Goal: Transaction & Acquisition: Book appointment/travel/reservation

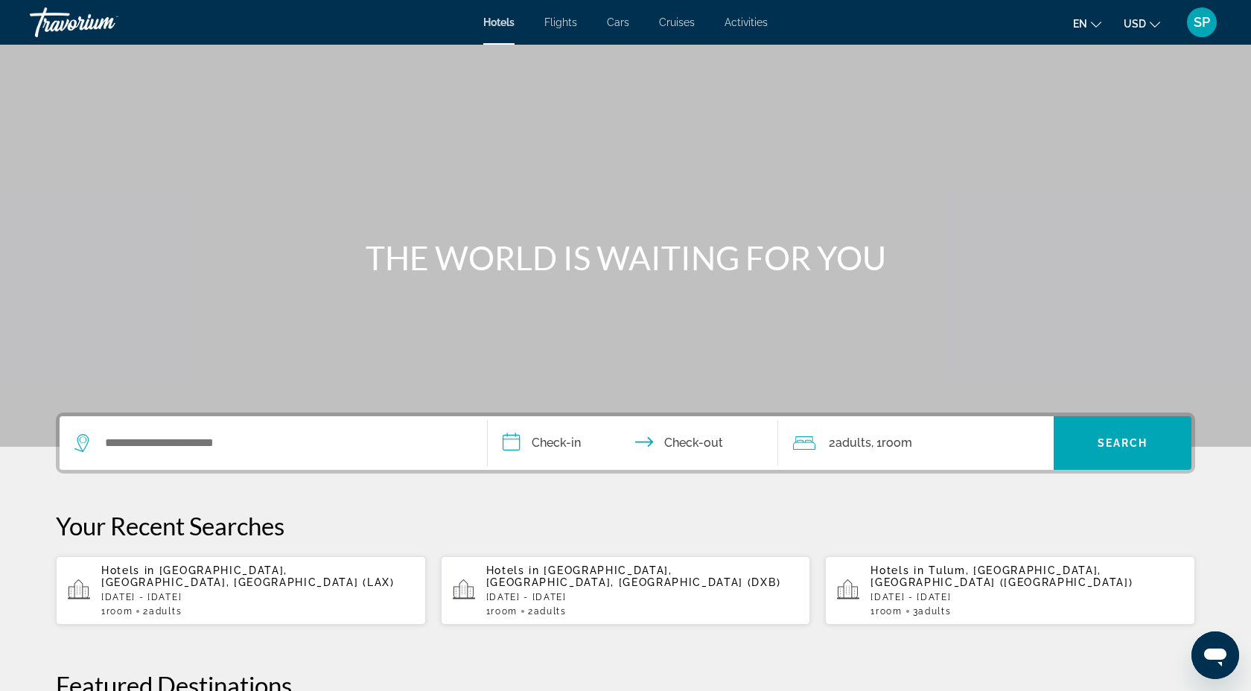
click at [755, 31] on div "Hotels Flights Cars Cruises Activities Hotels Flights Cars Cruises Activities e…" at bounding box center [625, 22] width 1251 height 39
click at [755, 25] on span "Activities" at bounding box center [746, 22] width 43 height 12
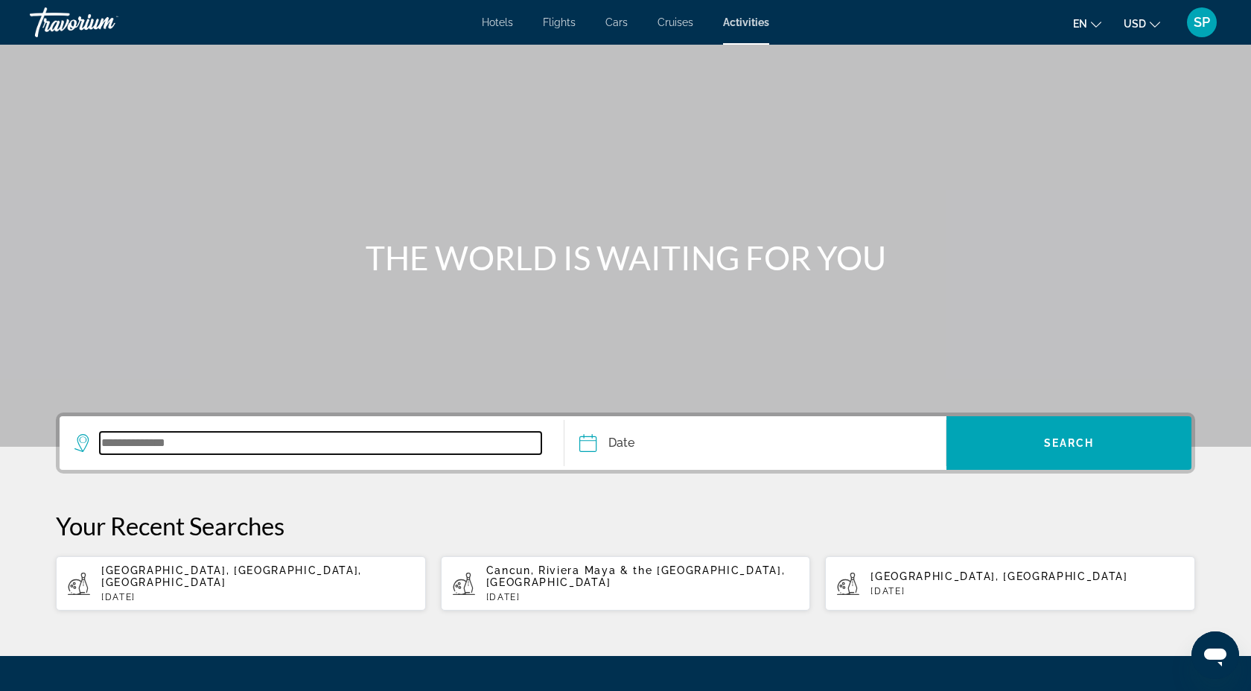
click at [191, 442] on input "Search widget" at bounding box center [321, 443] width 442 height 22
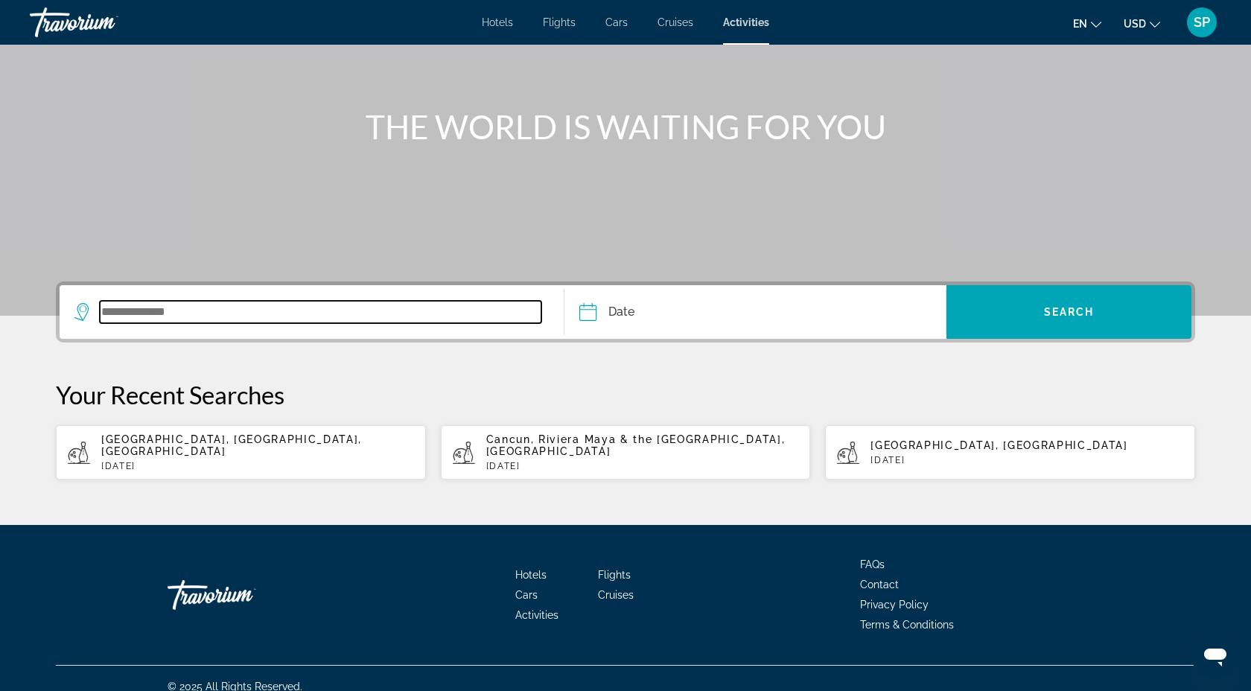
scroll to position [136, 0]
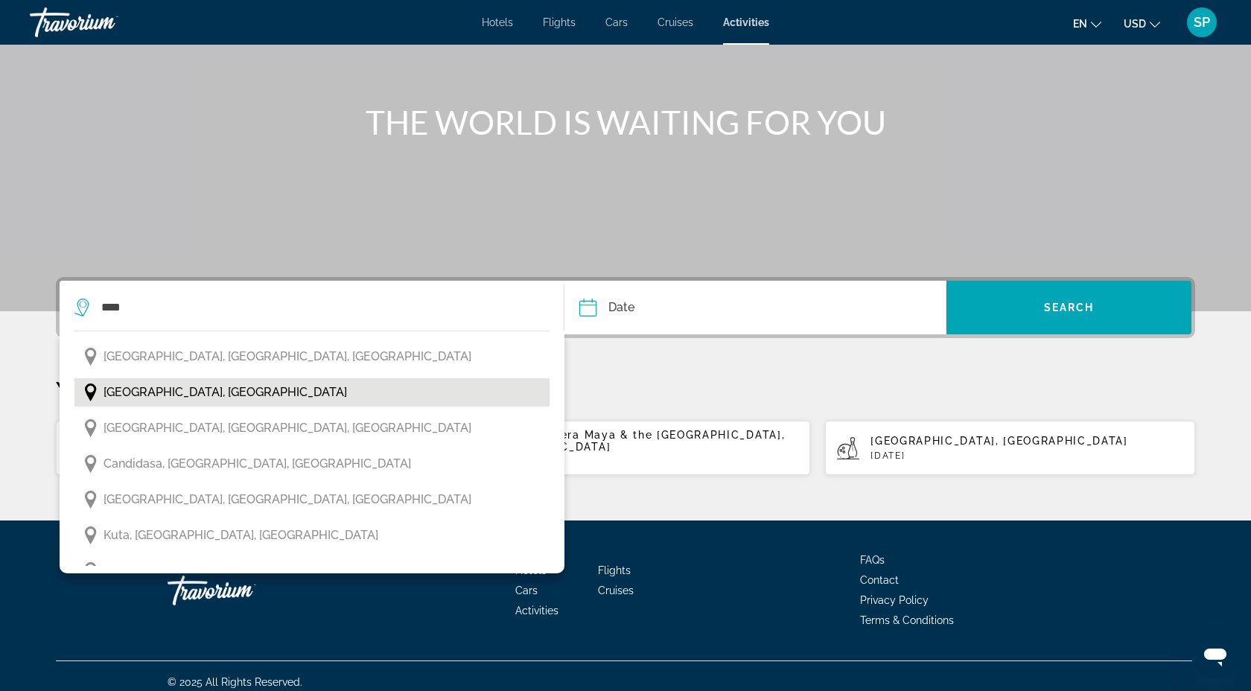
click at [177, 390] on span "[GEOGRAPHIC_DATA], [GEOGRAPHIC_DATA]" at bounding box center [226, 392] width 244 height 21
type input "**********"
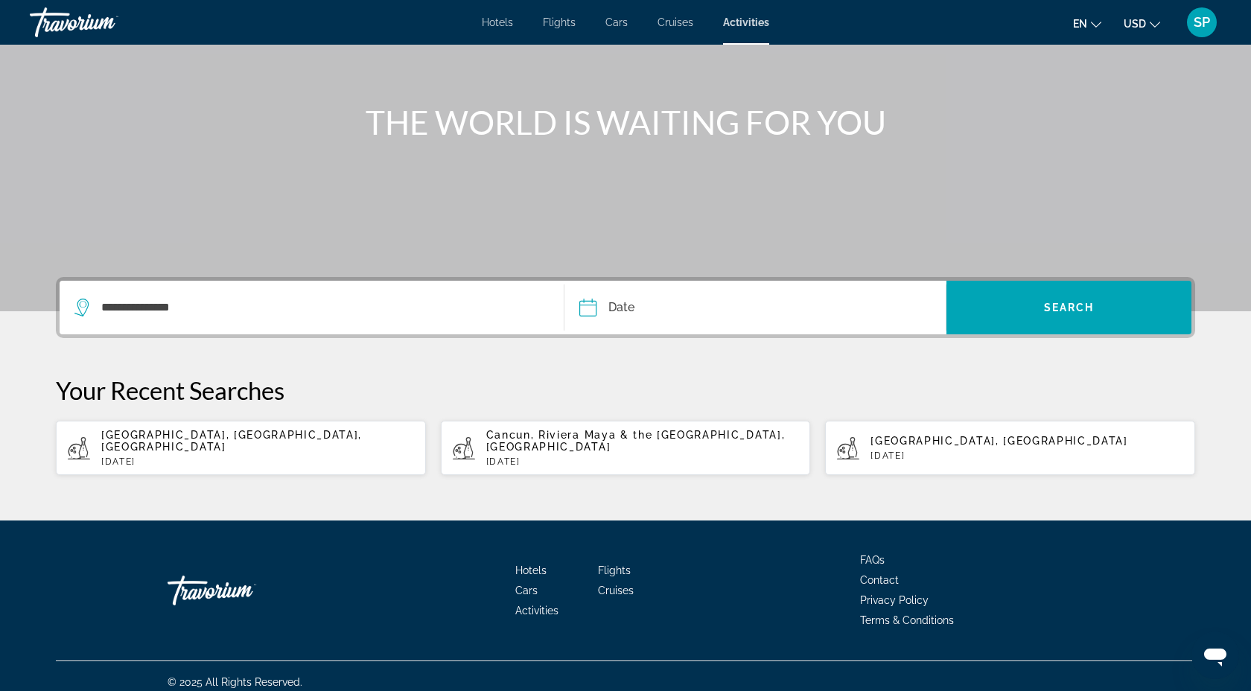
click at [576, 317] on input "Date" at bounding box center [670, 310] width 189 height 58
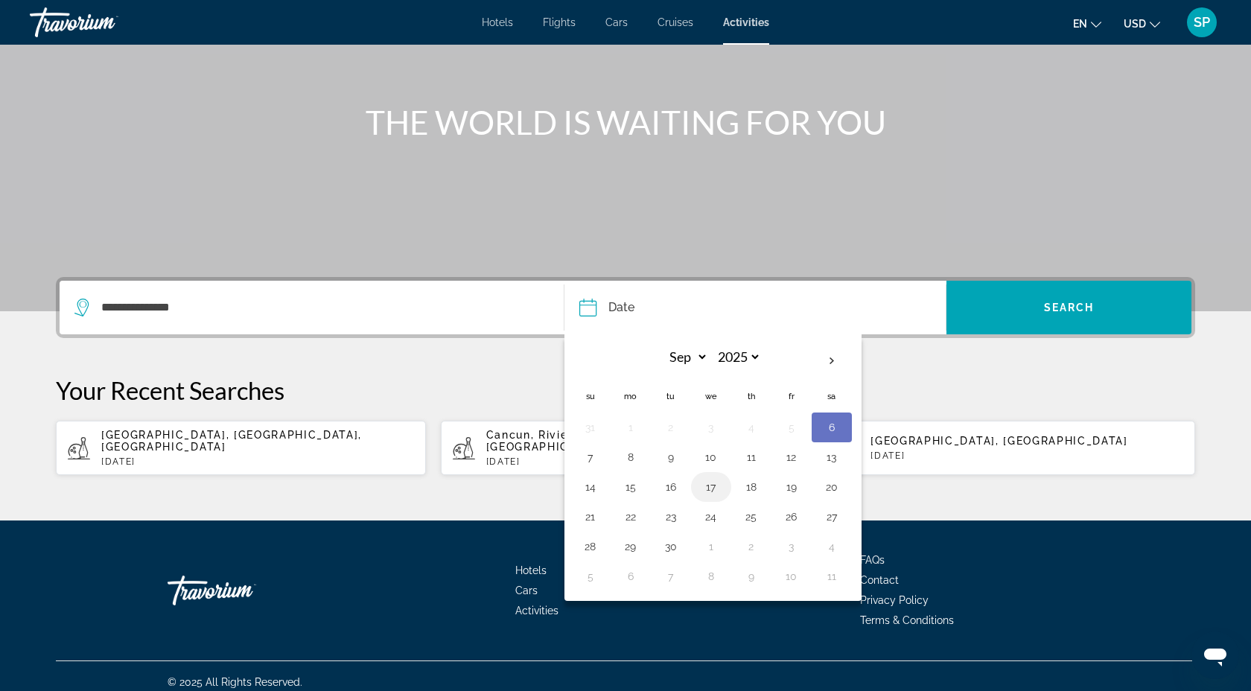
click at [709, 487] on button "17" at bounding box center [711, 487] width 24 height 21
type input "**********"
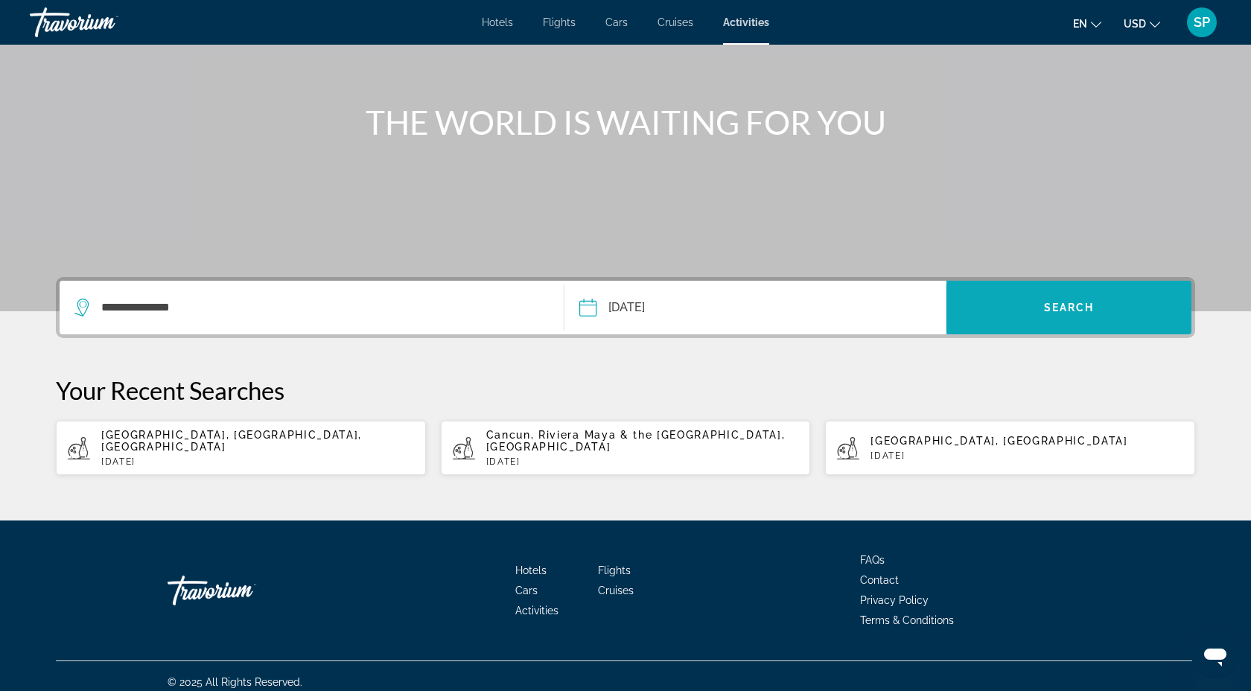
click at [1078, 302] on span "Search" at bounding box center [1069, 308] width 51 height 12
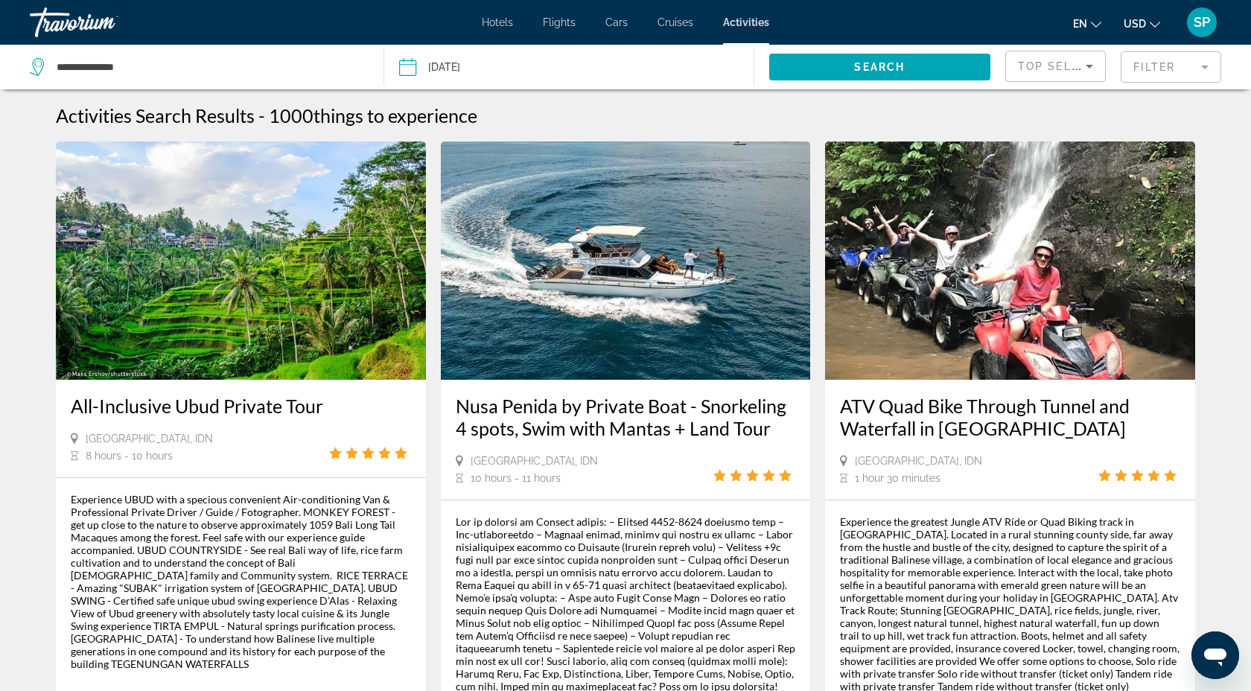
click at [1154, 60] on mat-form-field "Filter" at bounding box center [1171, 66] width 101 height 31
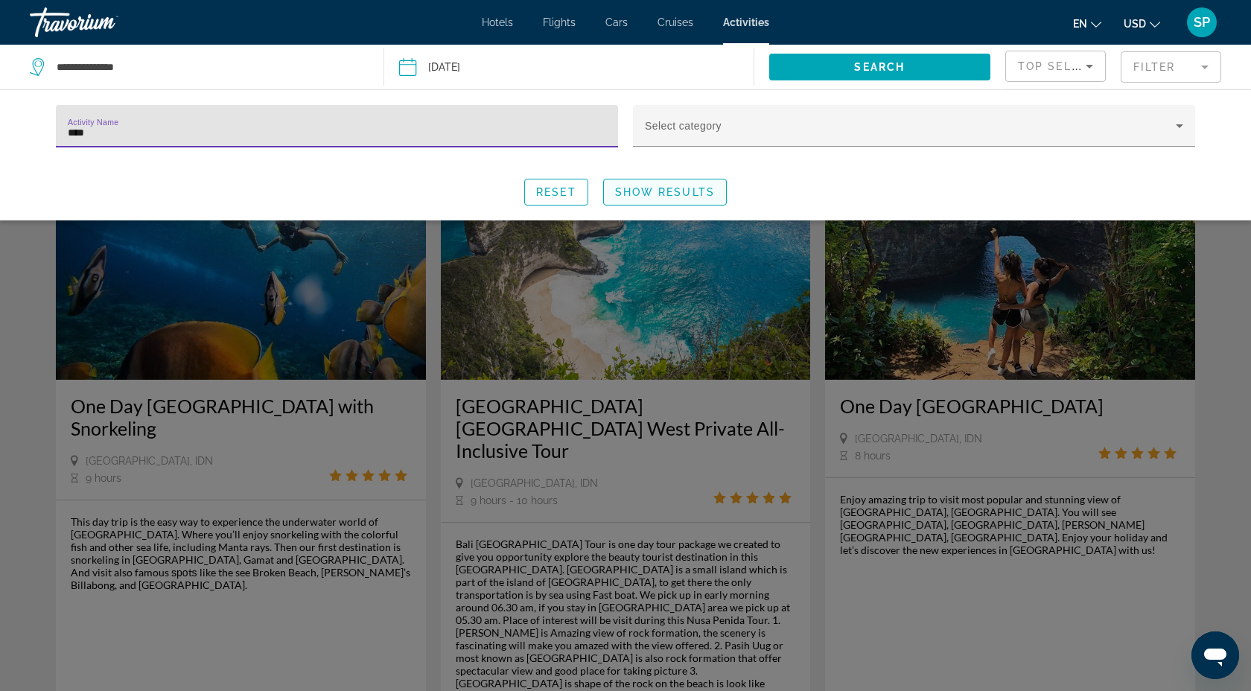
type input "****"
click at [648, 203] on span "Search widget" at bounding box center [665, 192] width 122 height 36
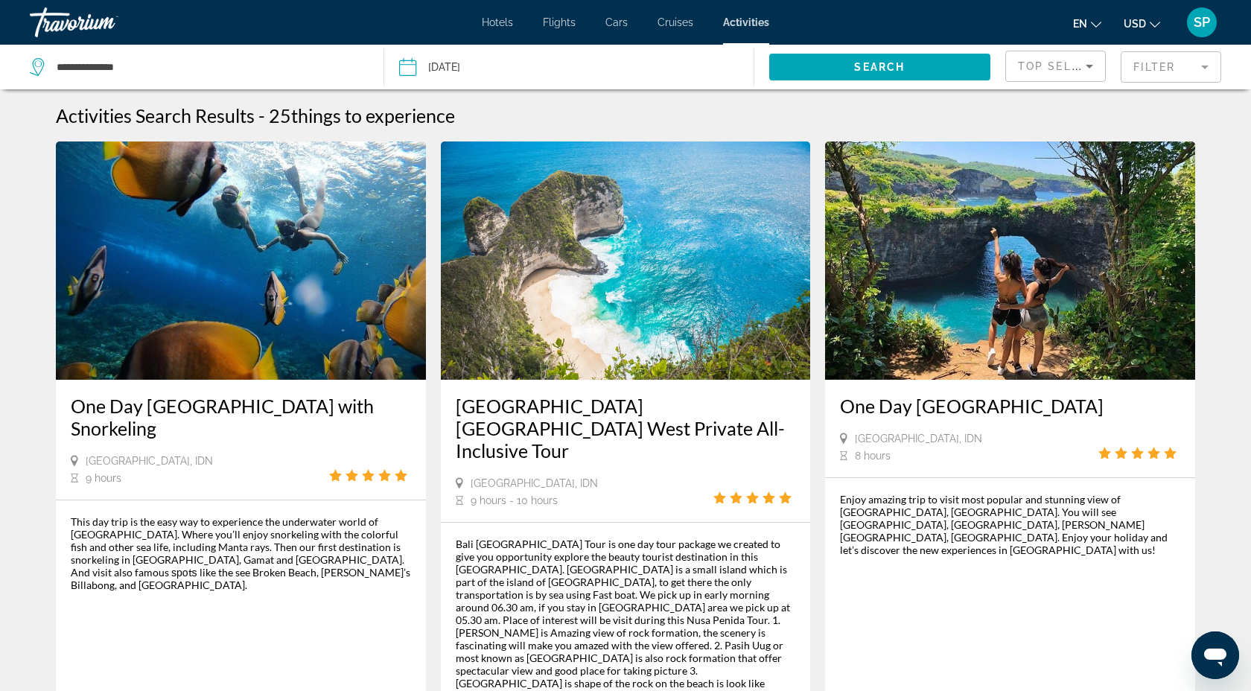
click at [1164, 71] on mat-form-field "Filter" at bounding box center [1171, 66] width 101 height 31
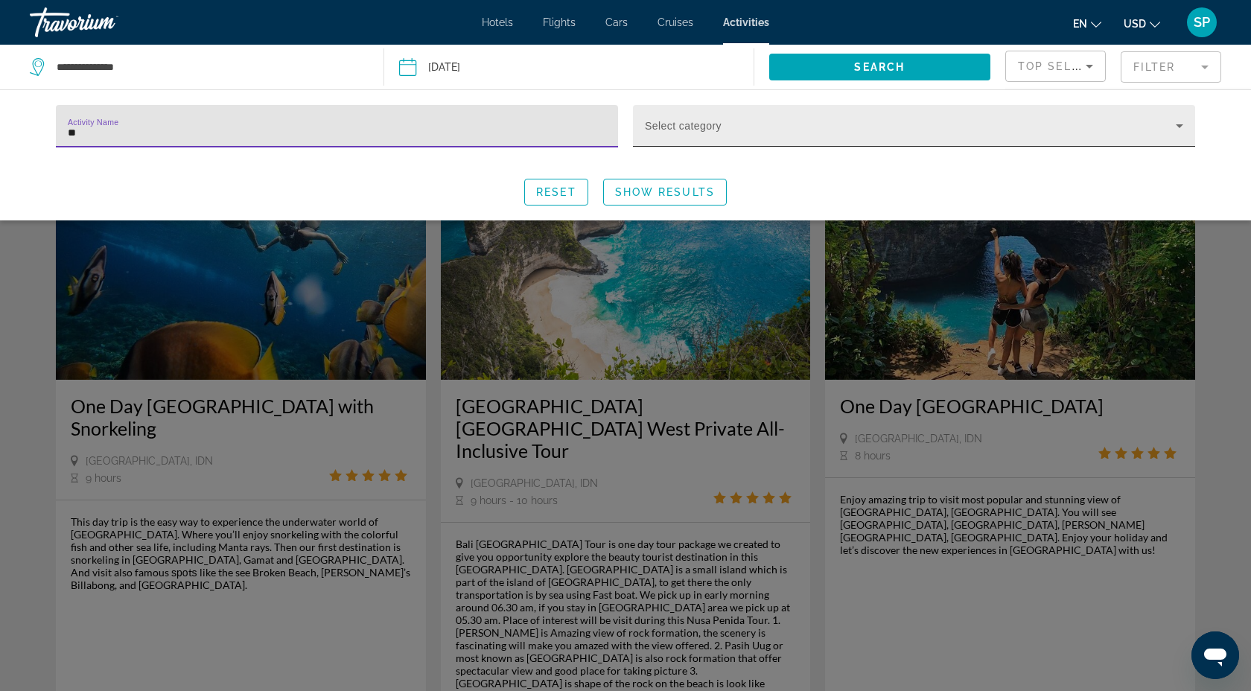
type input "*"
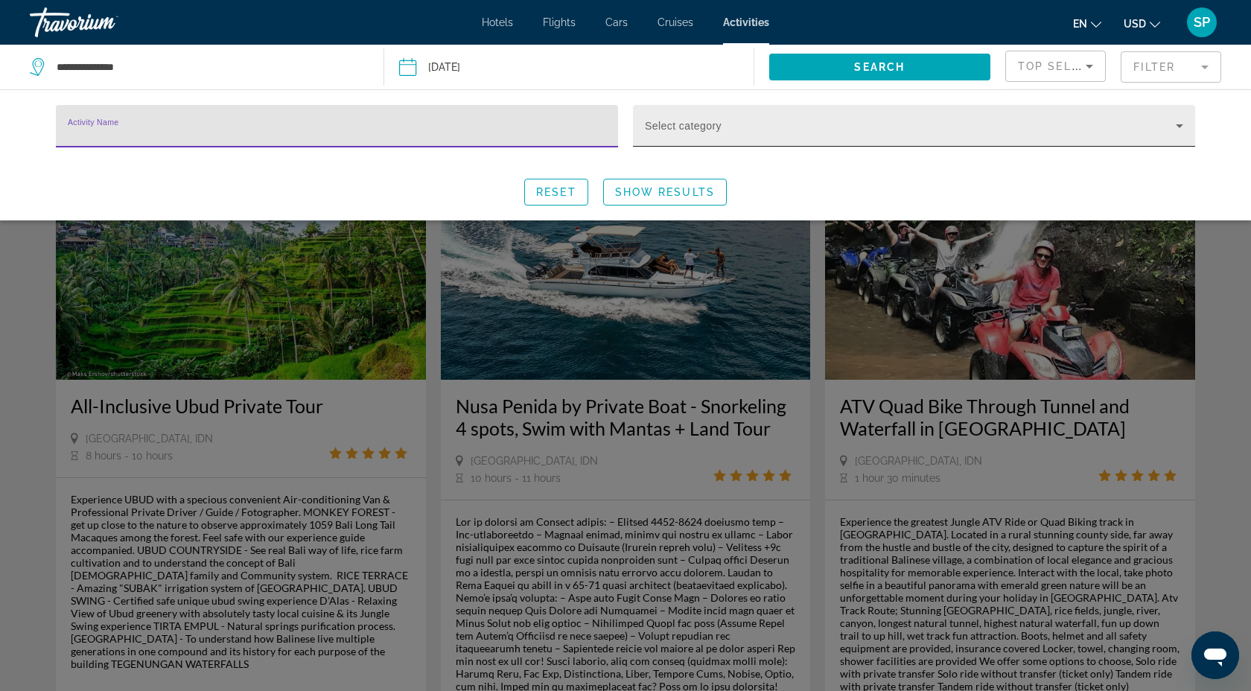
click at [1037, 109] on div "Select category" at bounding box center [914, 126] width 539 height 42
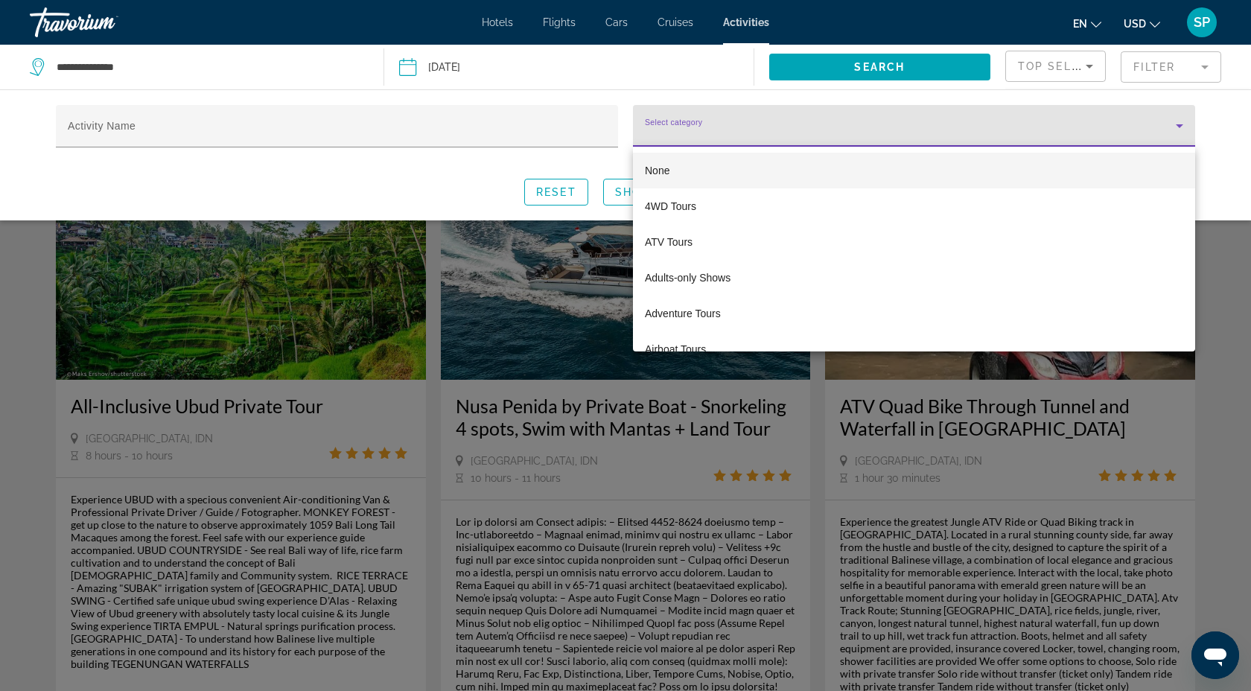
click at [120, 120] on div at bounding box center [625, 345] width 1251 height 691
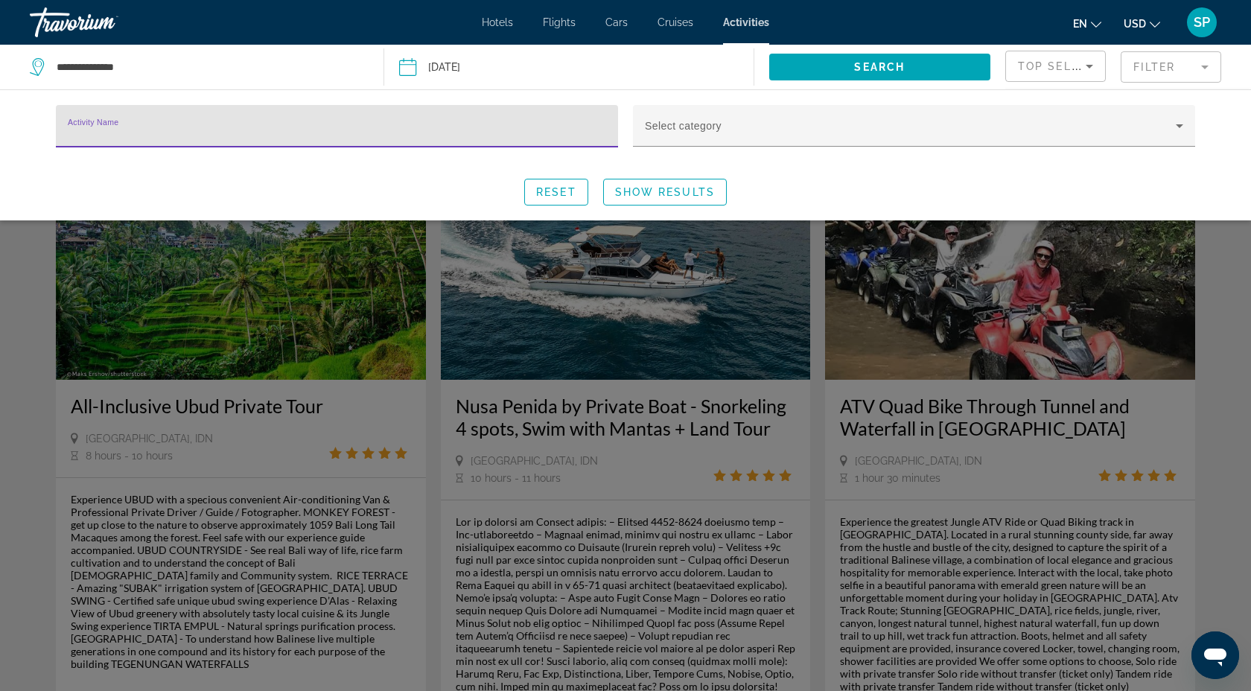
click at [116, 132] on input "Activity Name" at bounding box center [337, 133] width 539 height 18
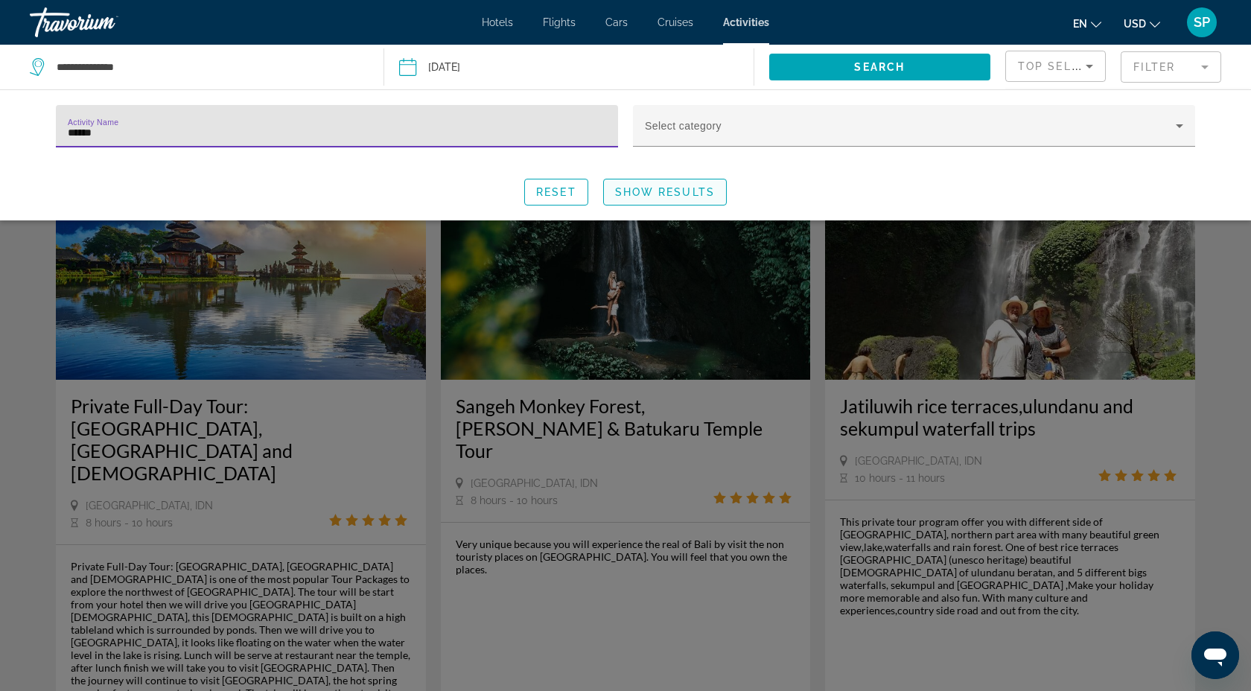
type input "******"
click at [654, 200] on span "Search widget" at bounding box center [665, 192] width 122 height 36
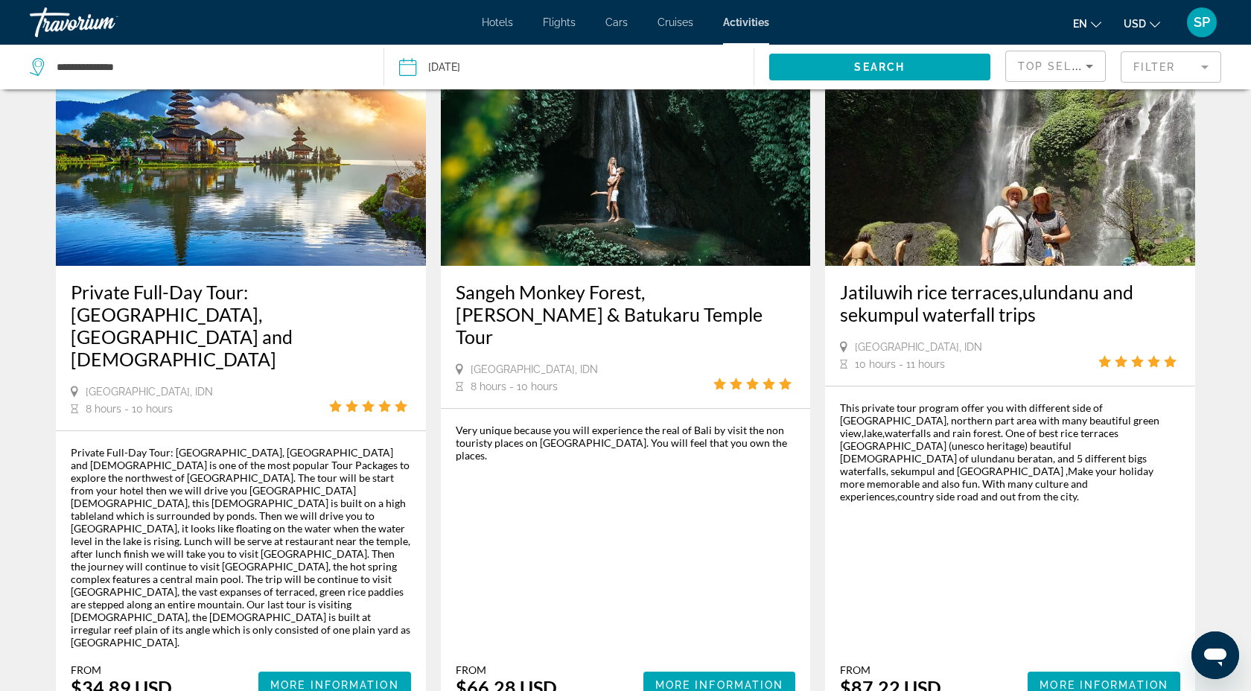
scroll to position [122, 0]
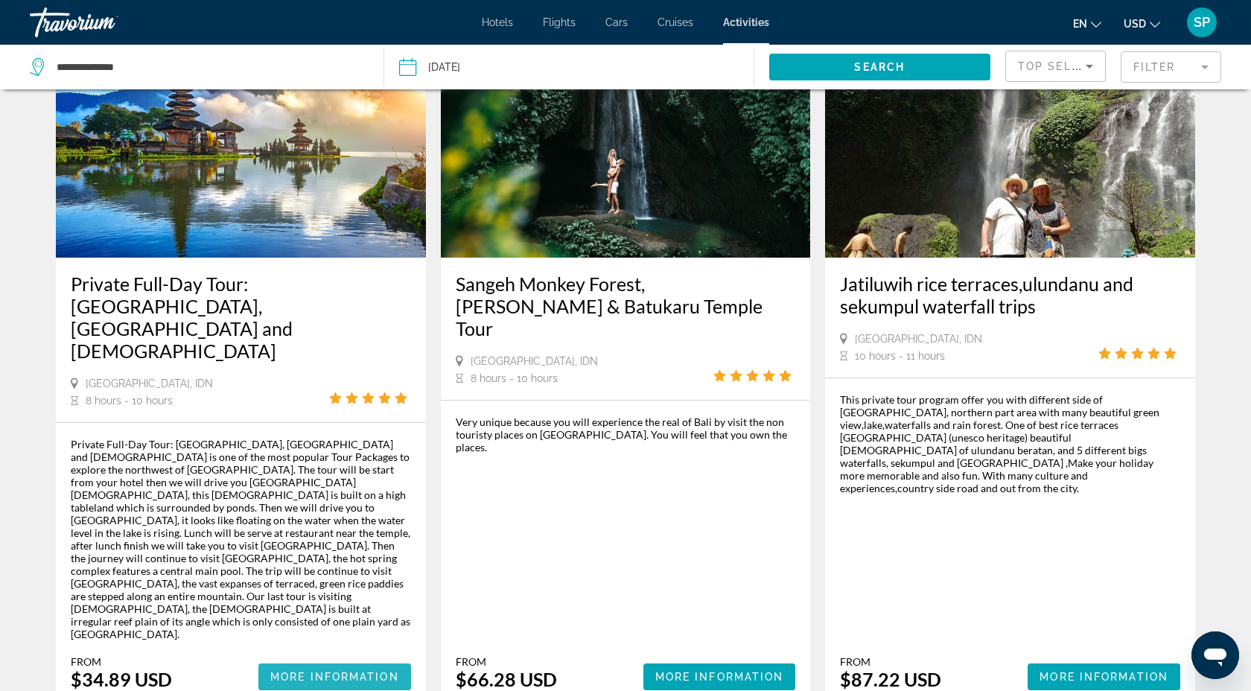
click at [372, 659] on span "Main content" at bounding box center [334, 677] width 153 height 36
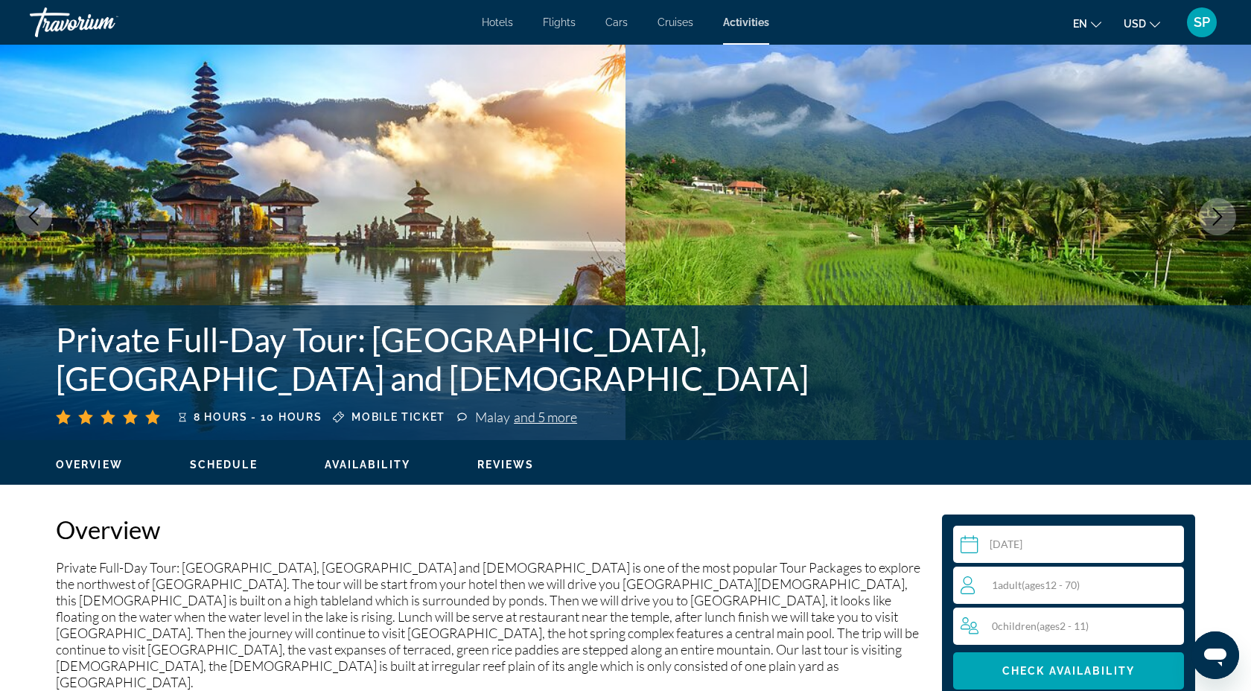
scroll to position [52, 0]
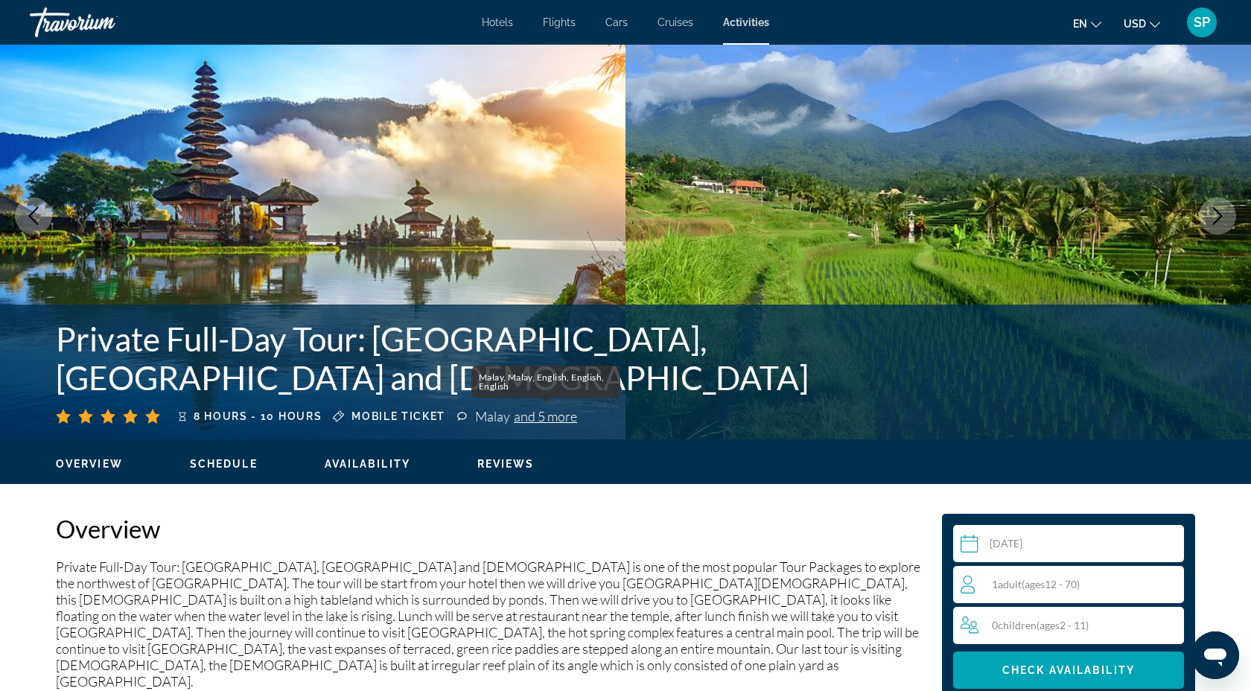
click at [534, 421] on span "and 5 more" at bounding box center [545, 416] width 63 height 16
click at [532, 413] on span "and 5 more" at bounding box center [545, 416] width 63 height 16
click at [559, 422] on span "and 5 more" at bounding box center [545, 416] width 63 height 16
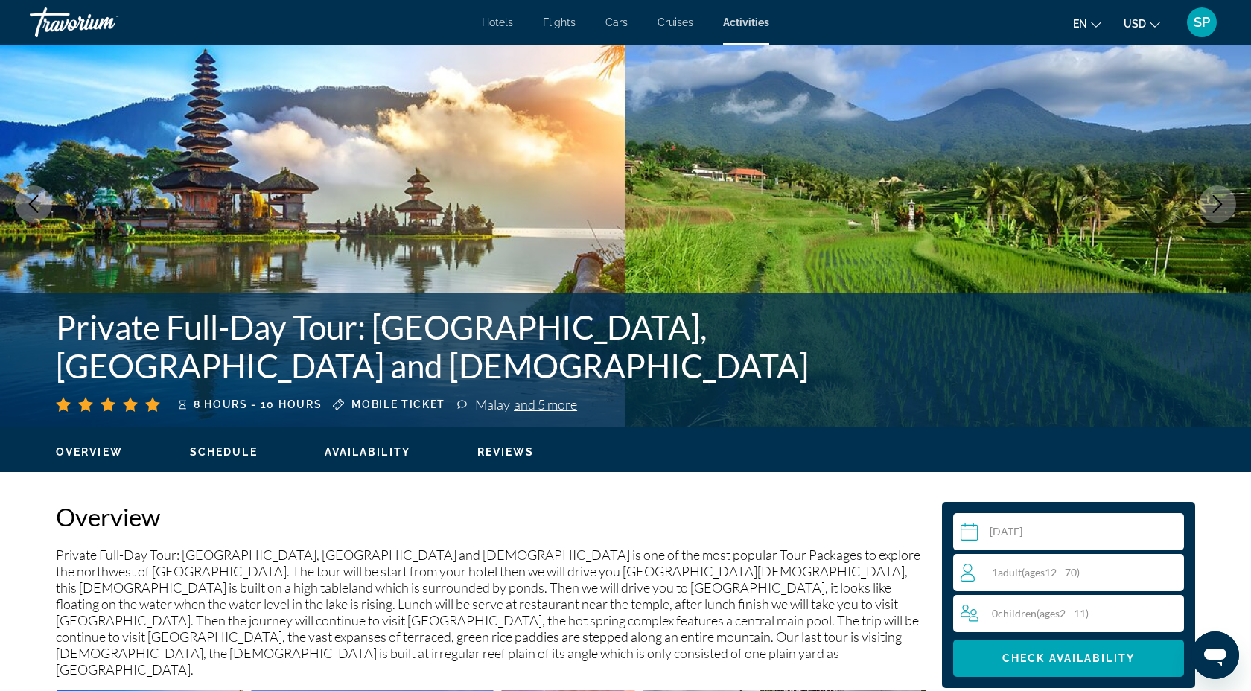
scroll to position [65, 0]
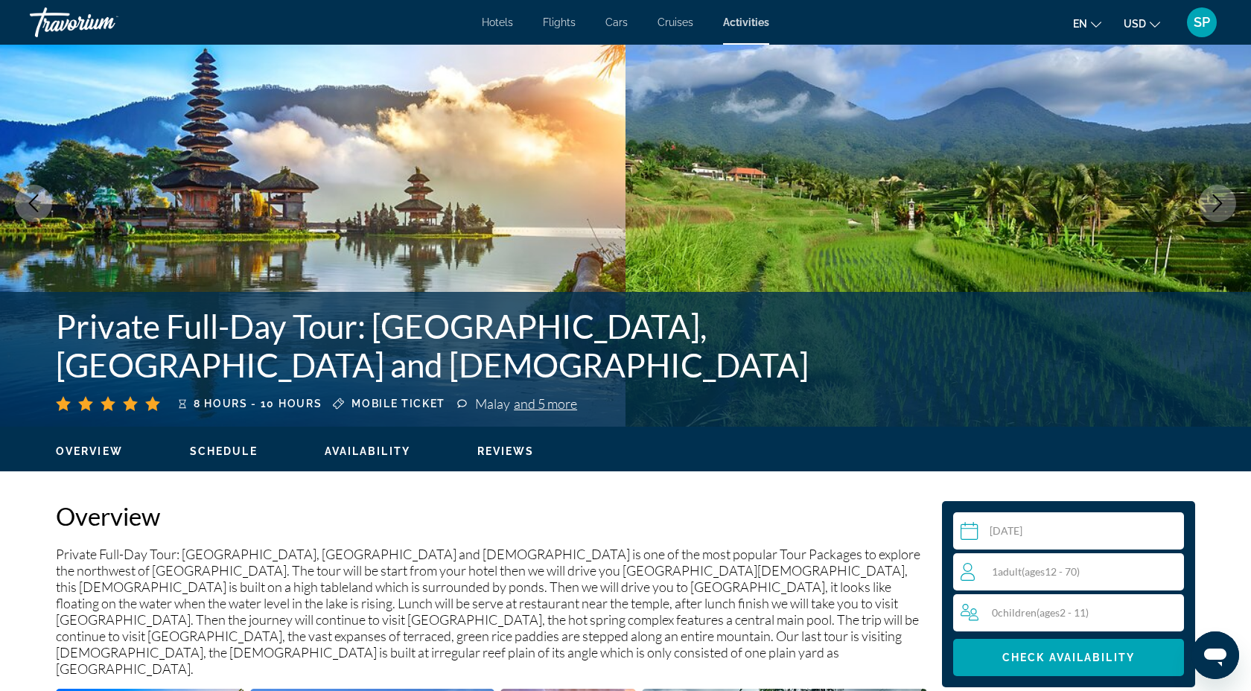
click at [1215, 208] on icon "Next image" at bounding box center [1218, 203] width 18 height 18
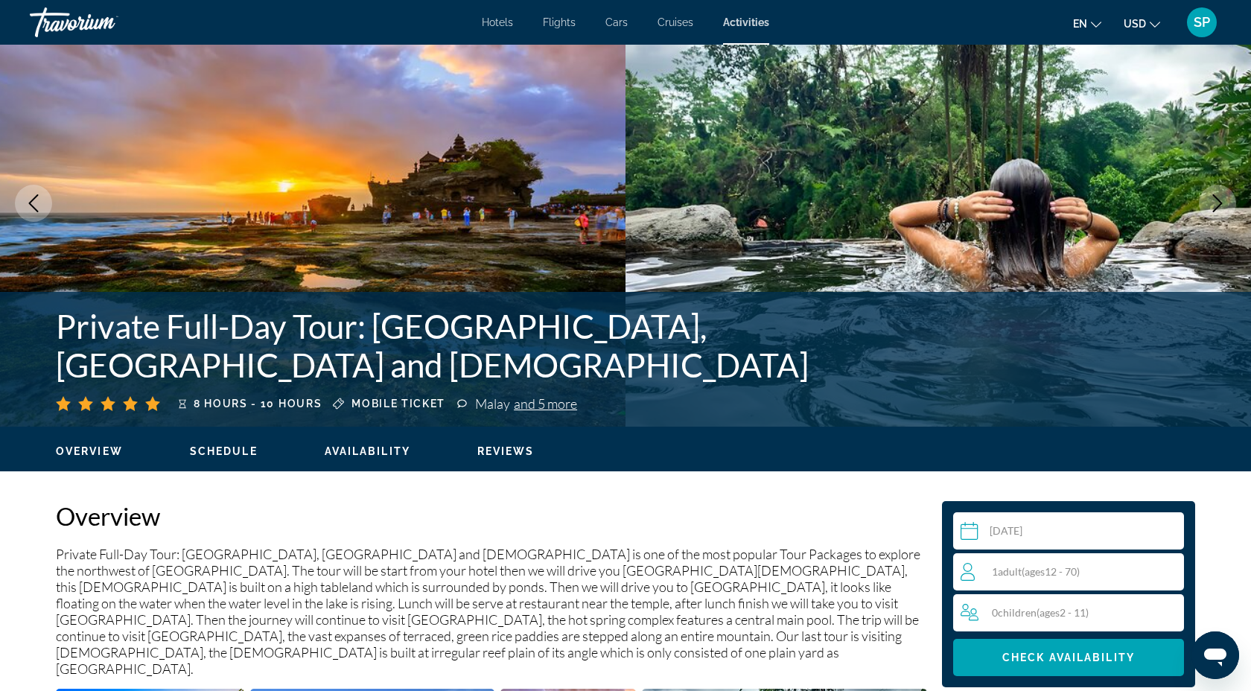
click at [1215, 208] on icon "Next image" at bounding box center [1218, 203] width 18 height 18
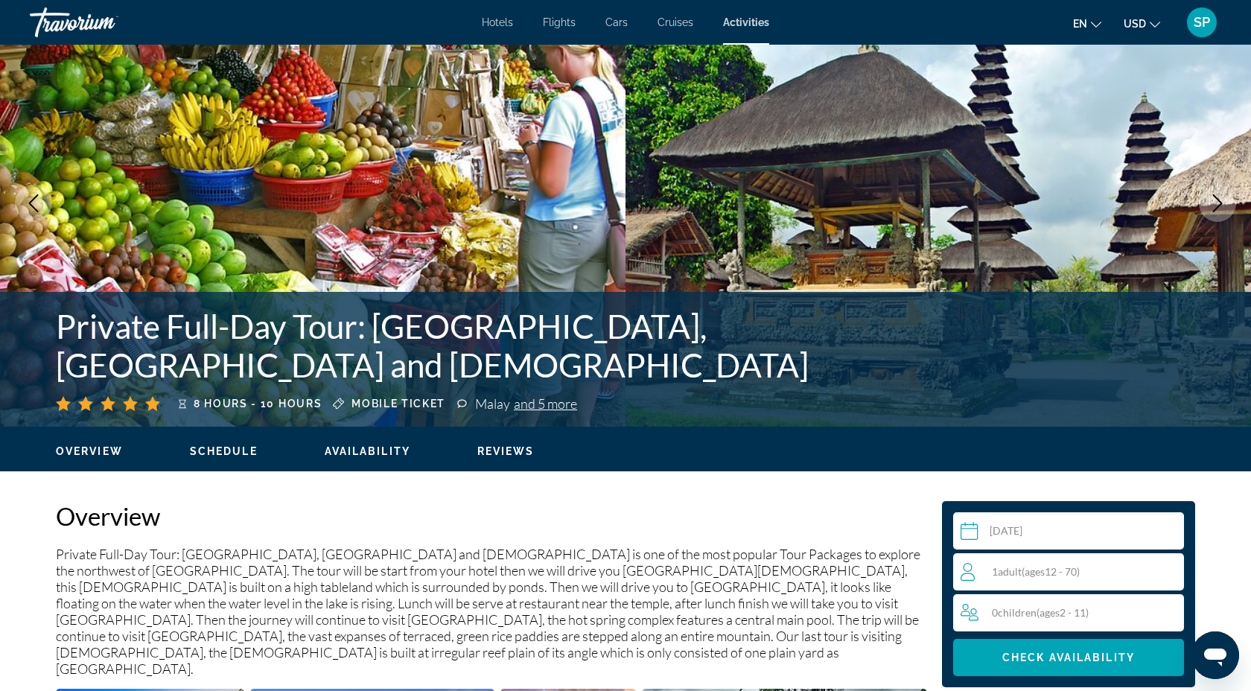
click at [1215, 208] on icon "Next image" at bounding box center [1218, 203] width 18 height 18
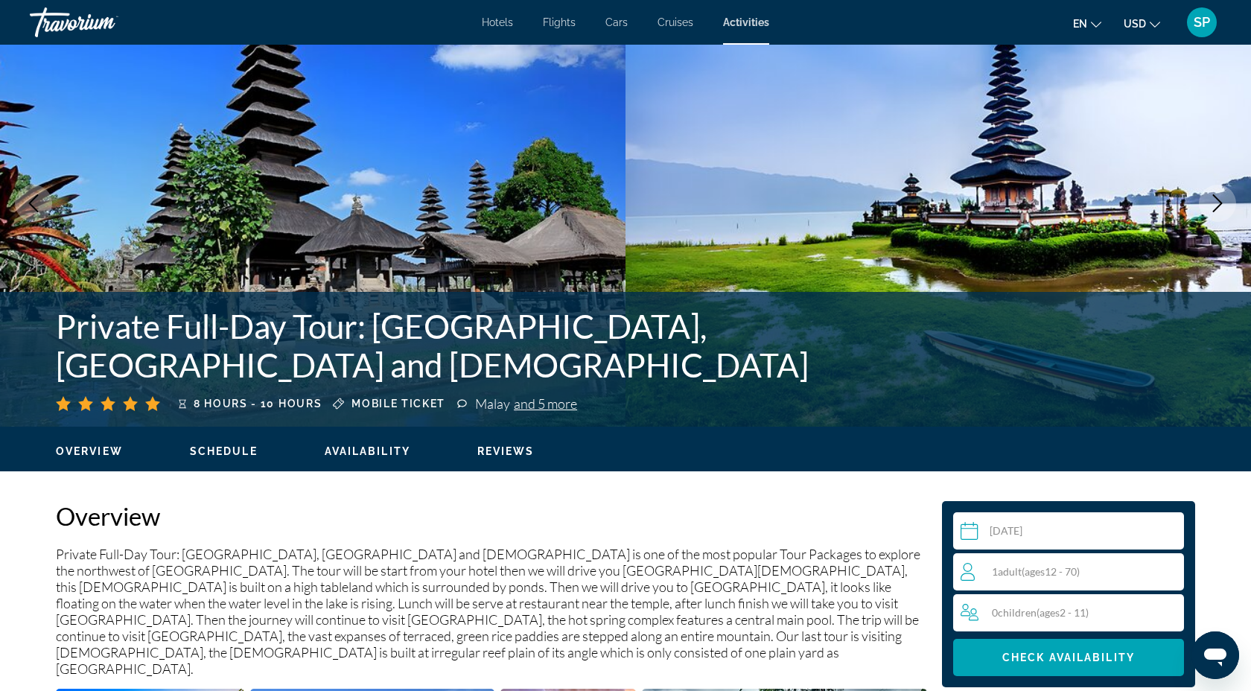
click at [1215, 209] on icon "Next image" at bounding box center [1218, 203] width 18 height 18
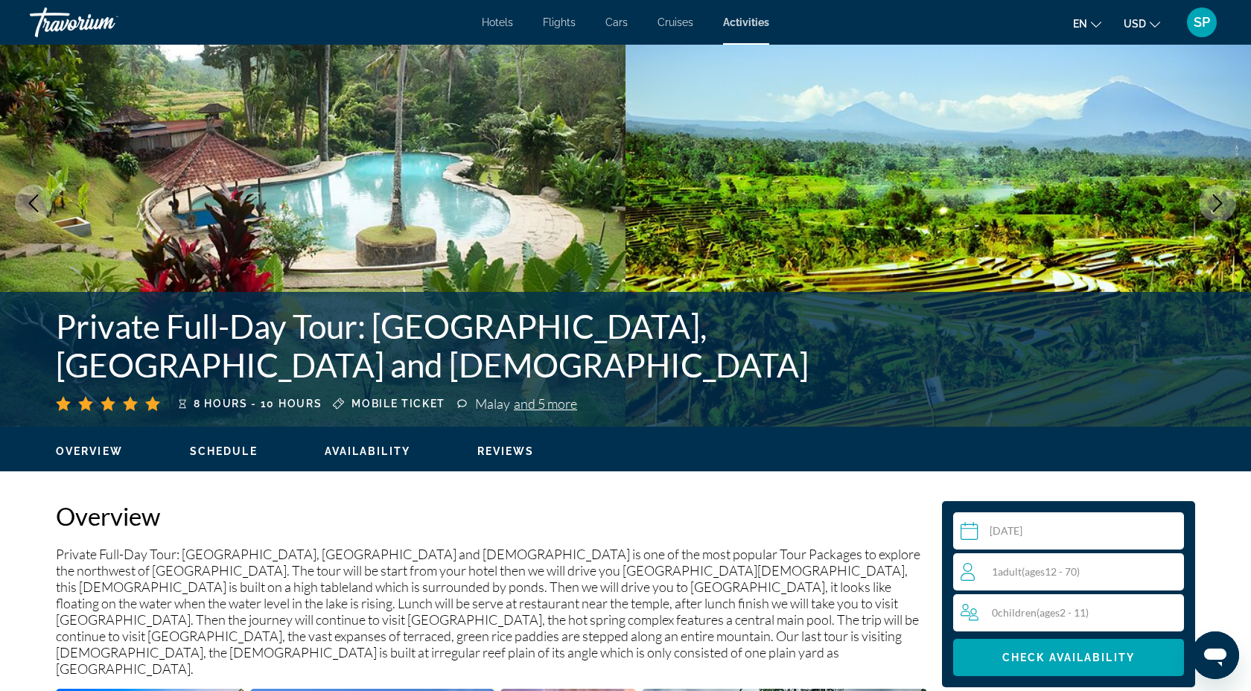
click at [1215, 209] on icon "Next image" at bounding box center [1218, 203] width 10 height 18
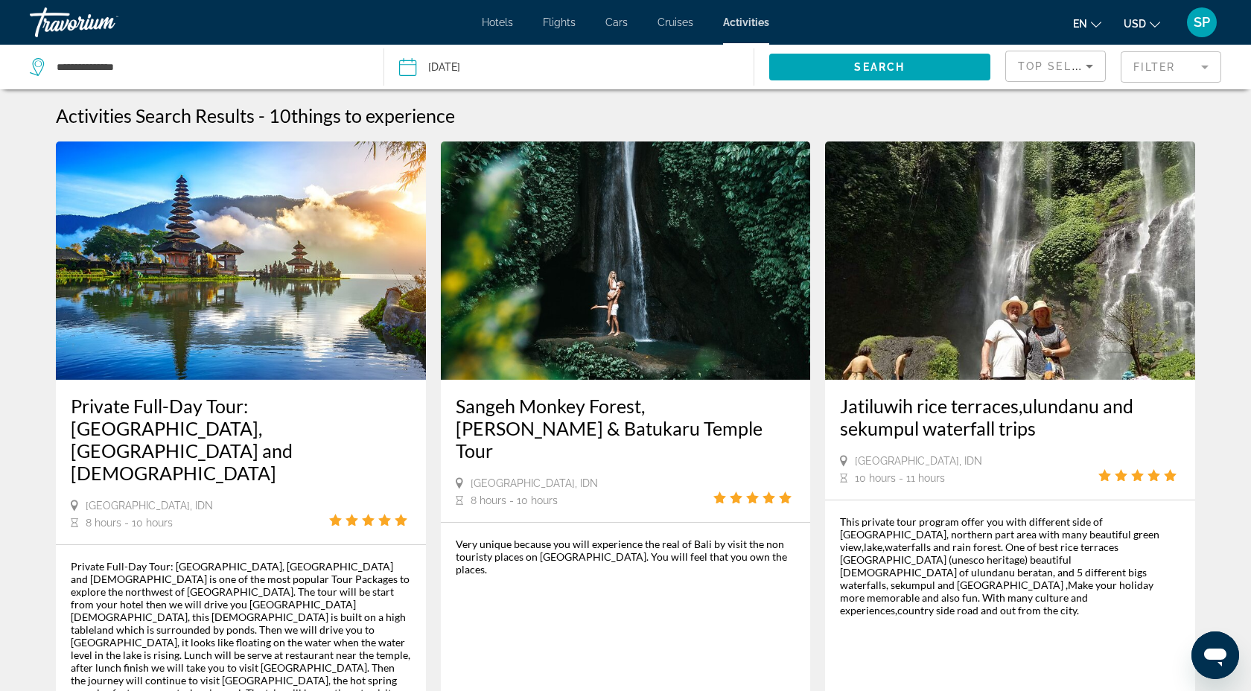
click at [1151, 70] on mat-form-field "Filter" at bounding box center [1171, 66] width 101 height 31
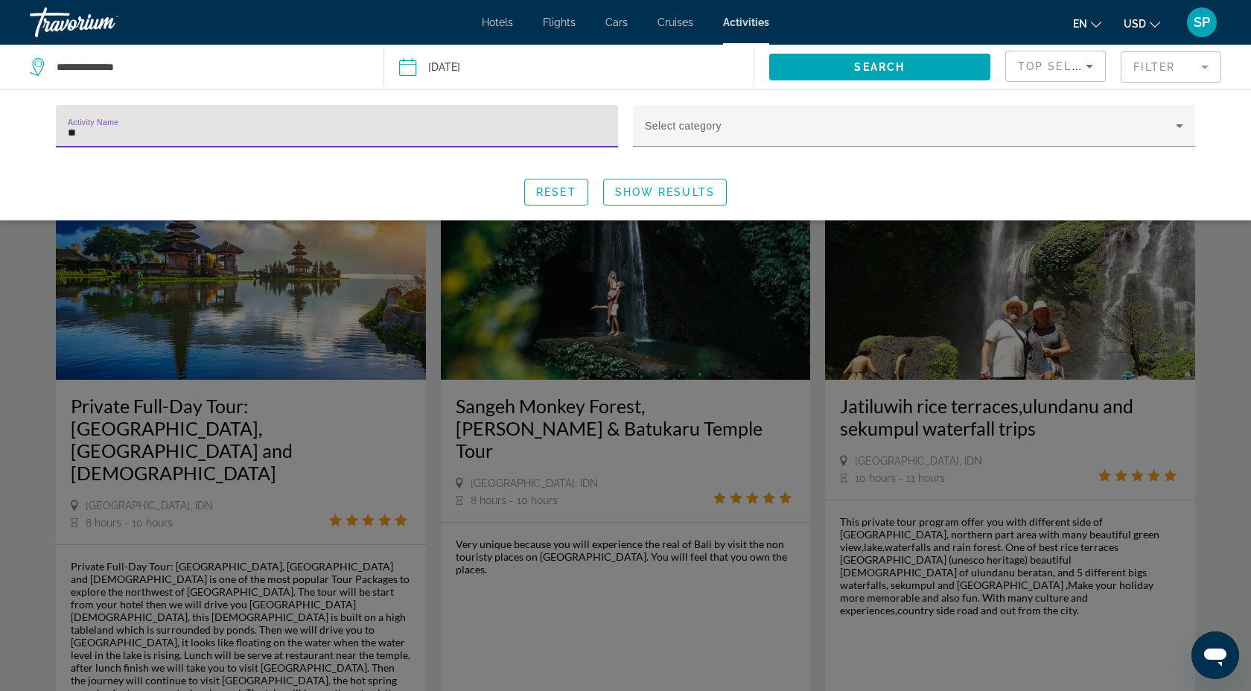
type input "*"
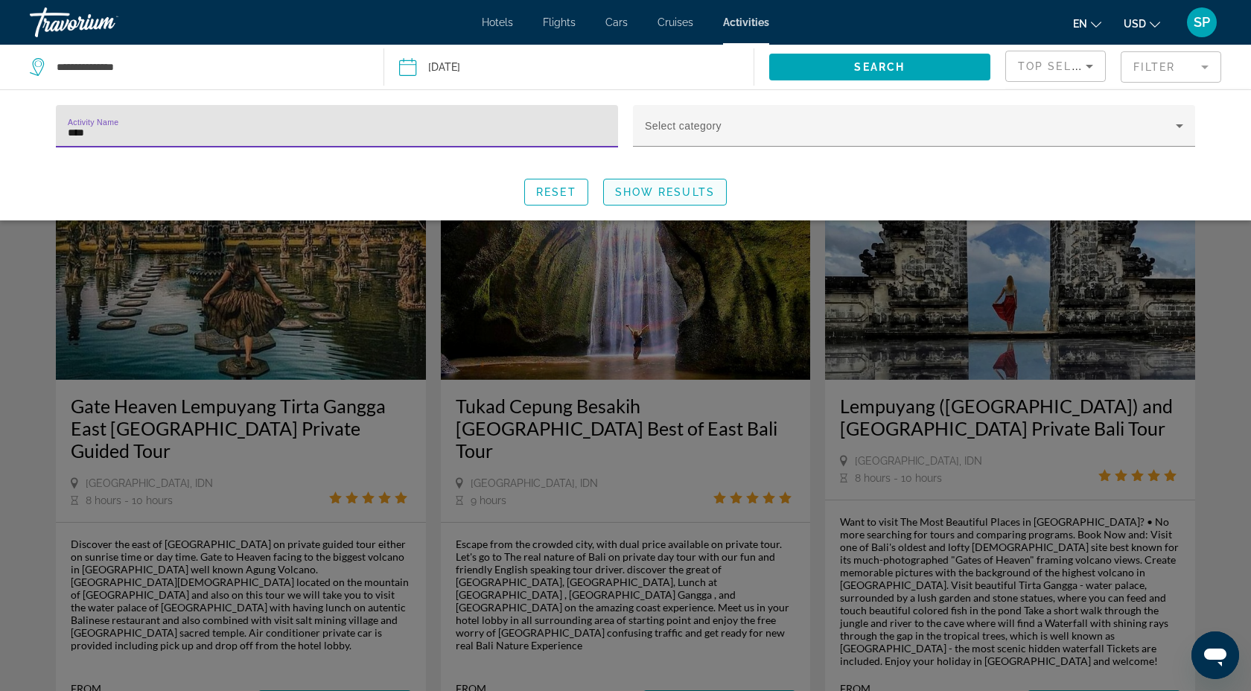
type input "****"
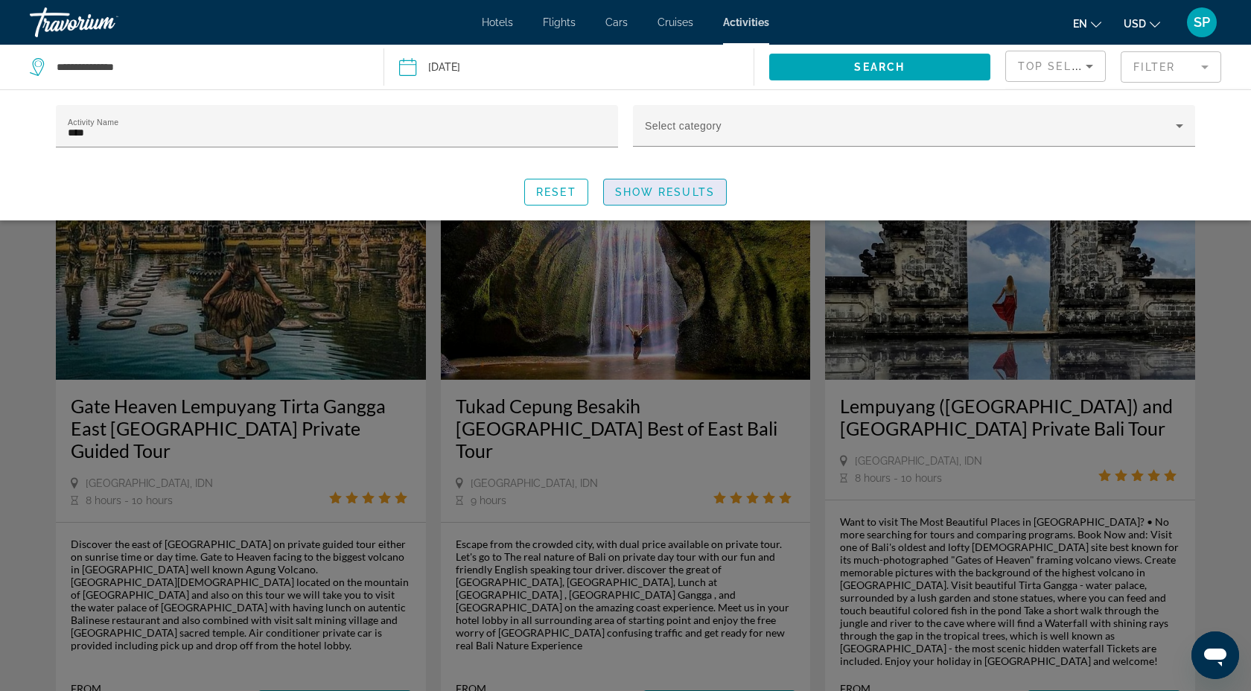
click at [679, 197] on span "Search widget" at bounding box center [665, 192] width 122 height 36
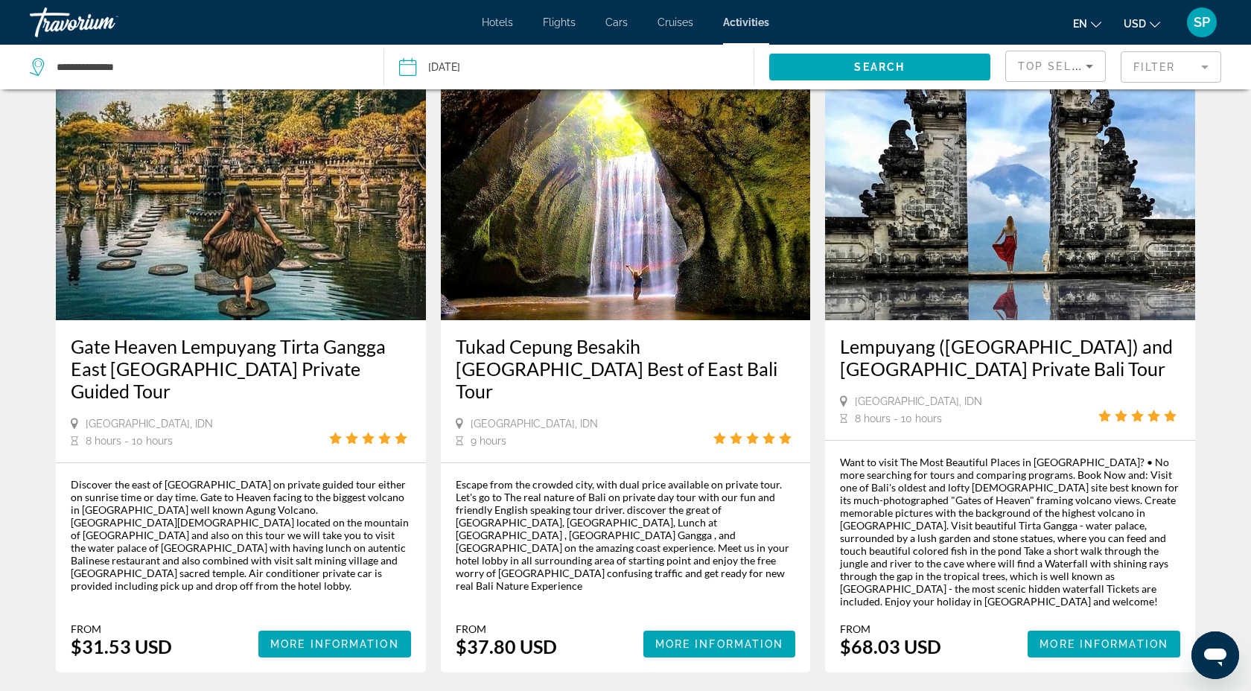
scroll to position [103, 0]
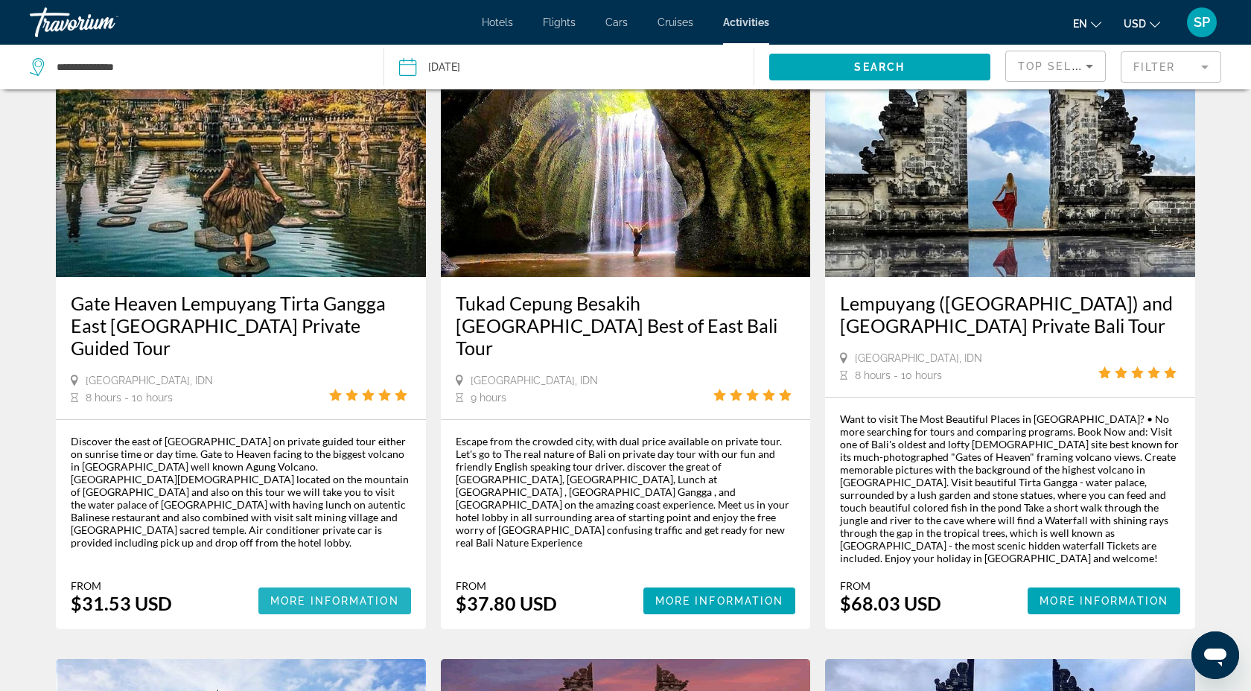
click at [334, 595] on span "More Information" at bounding box center [334, 601] width 129 height 12
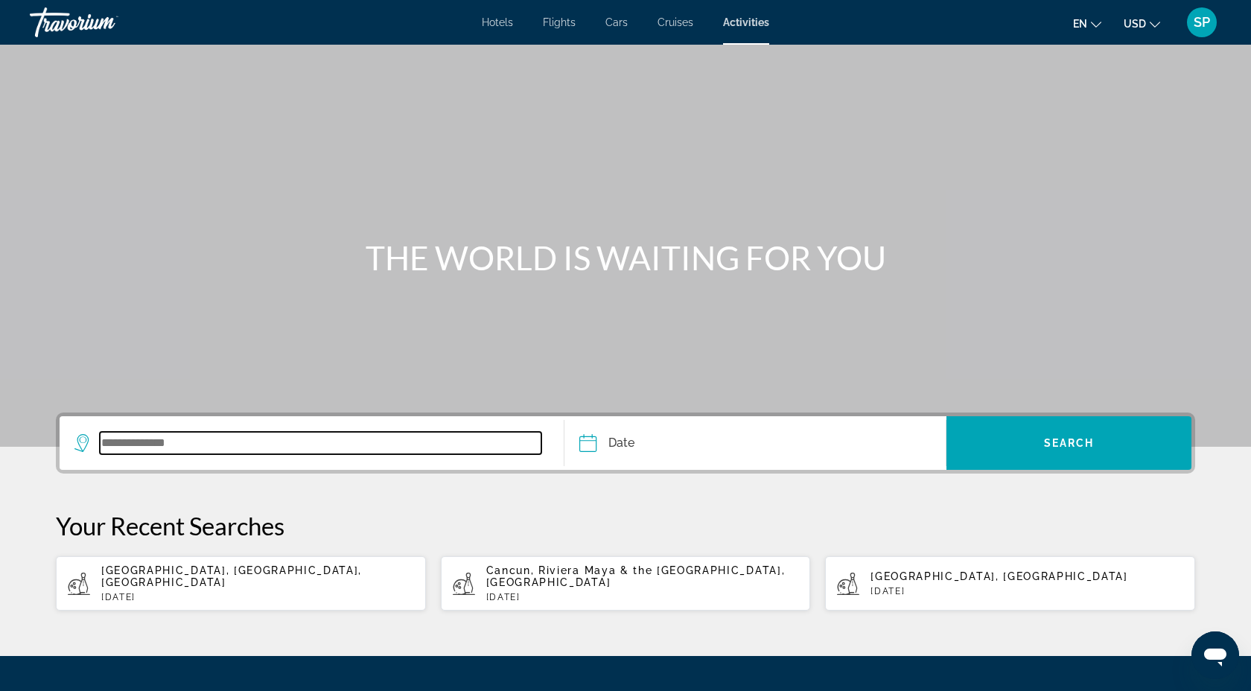
click at [194, 433] on input "Search widget" at bounding box center [321, 443] width 442 height 22
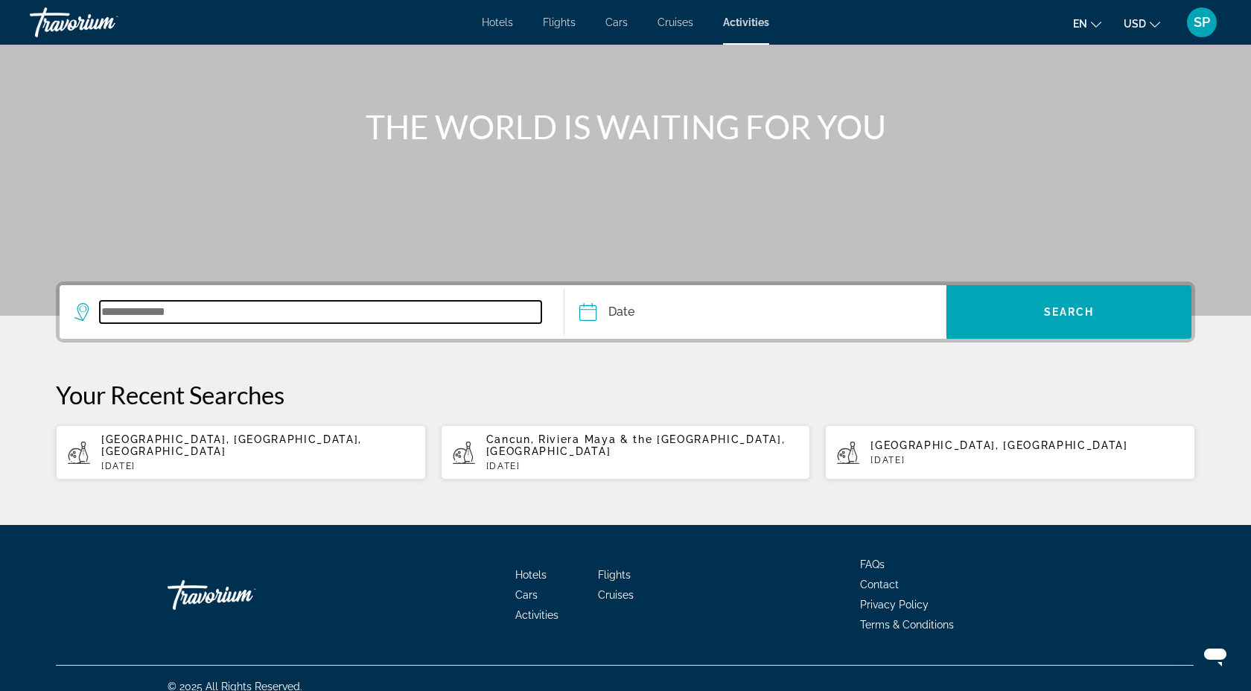
scroll to position [136, 0]
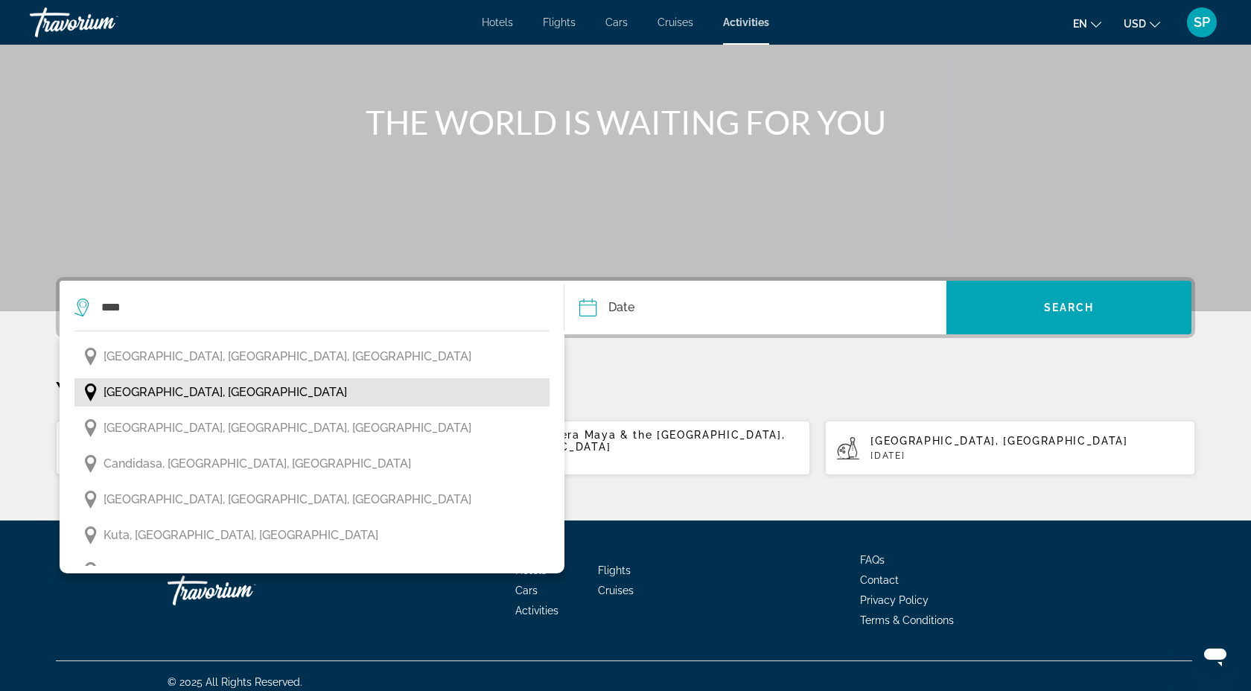
click at [185, 393] on button "[GEOGRAPHIC_DATA], [GEOGRAPHIC_DATA]" at bounding box center [311, 392] width 475 height 28
type input "**********"
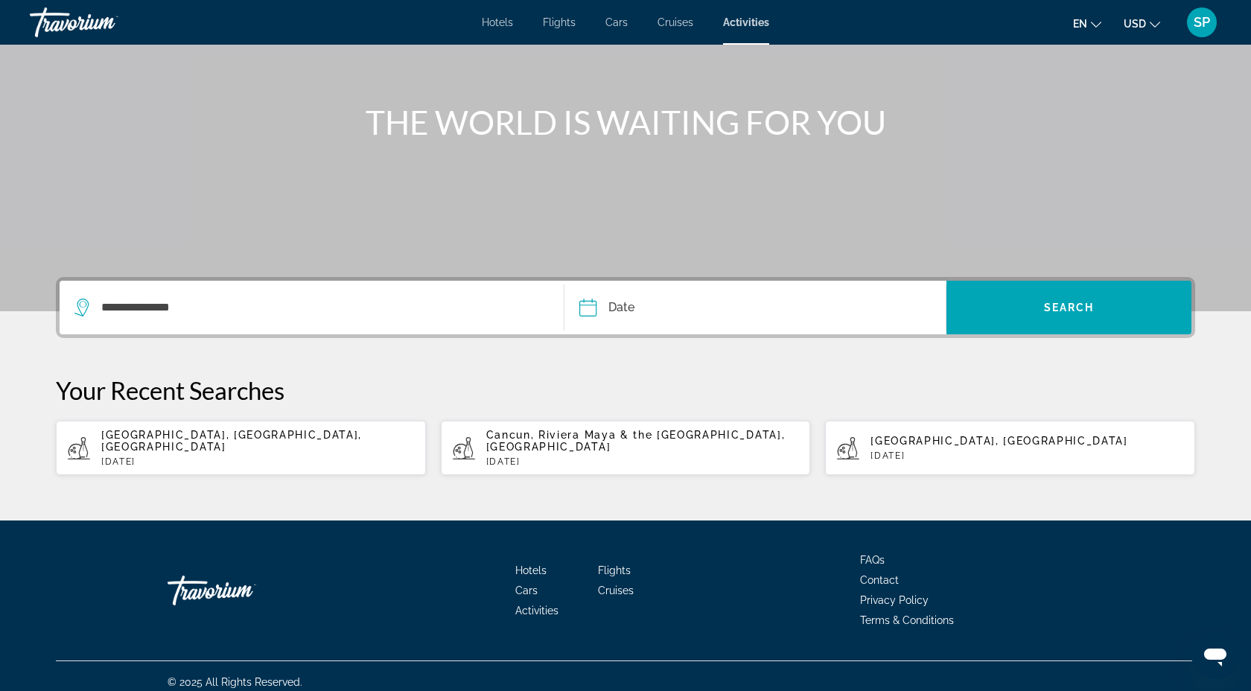
click at [600, 314] on input "Date" at bounding box center [670, 310] width 189 height 58
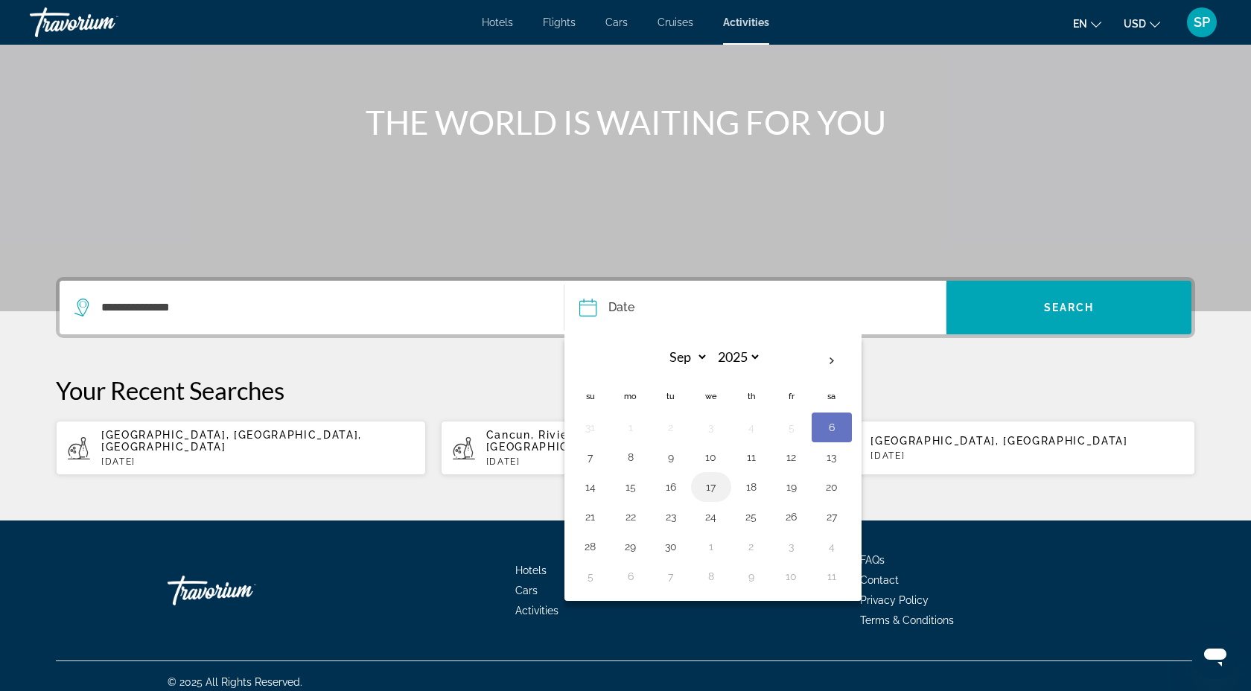
click at [717, 484] on button "17" at bounding box center [711, 487] width 24 height 21
type input "**********"
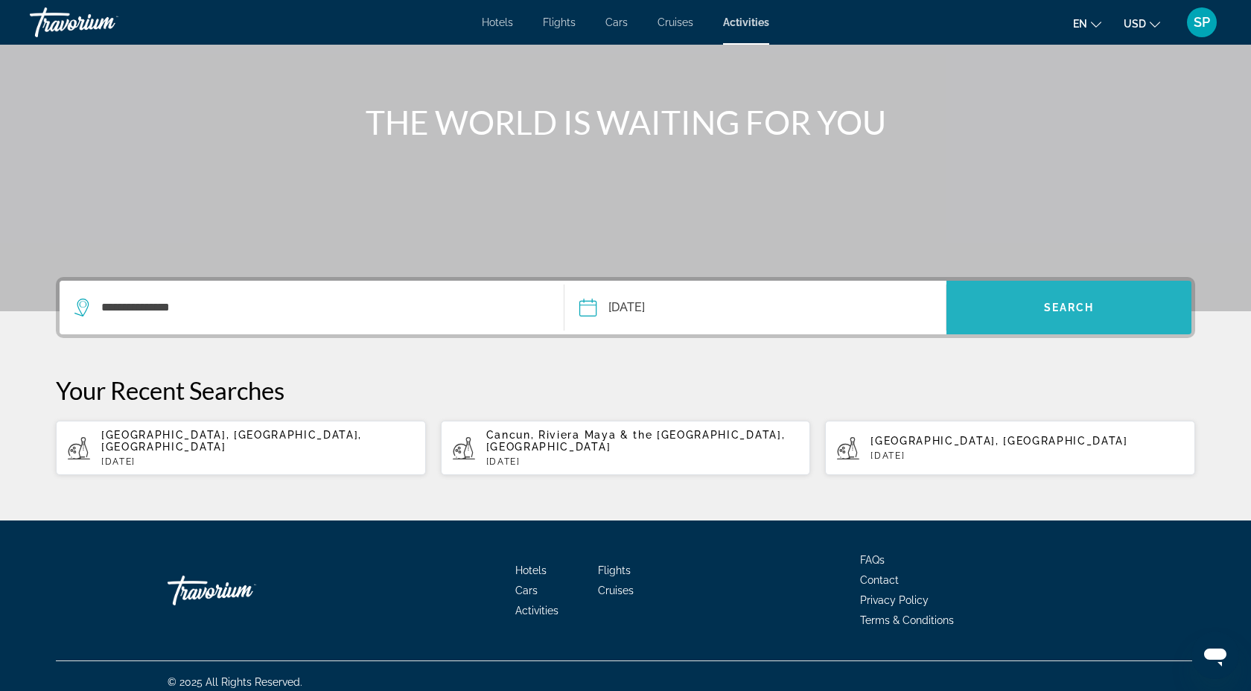
click at [1047, 302] on span "Search" at bounding box center [1069, 308] width 51 height 12
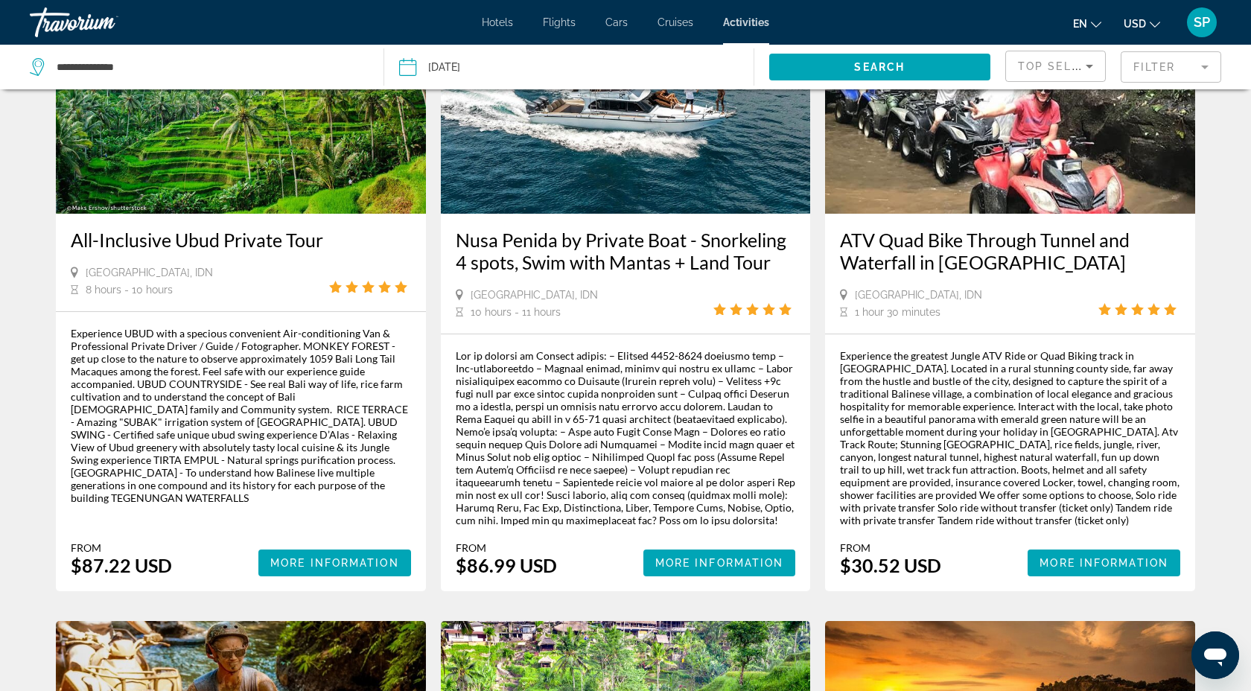
scroll to position [211, 0]
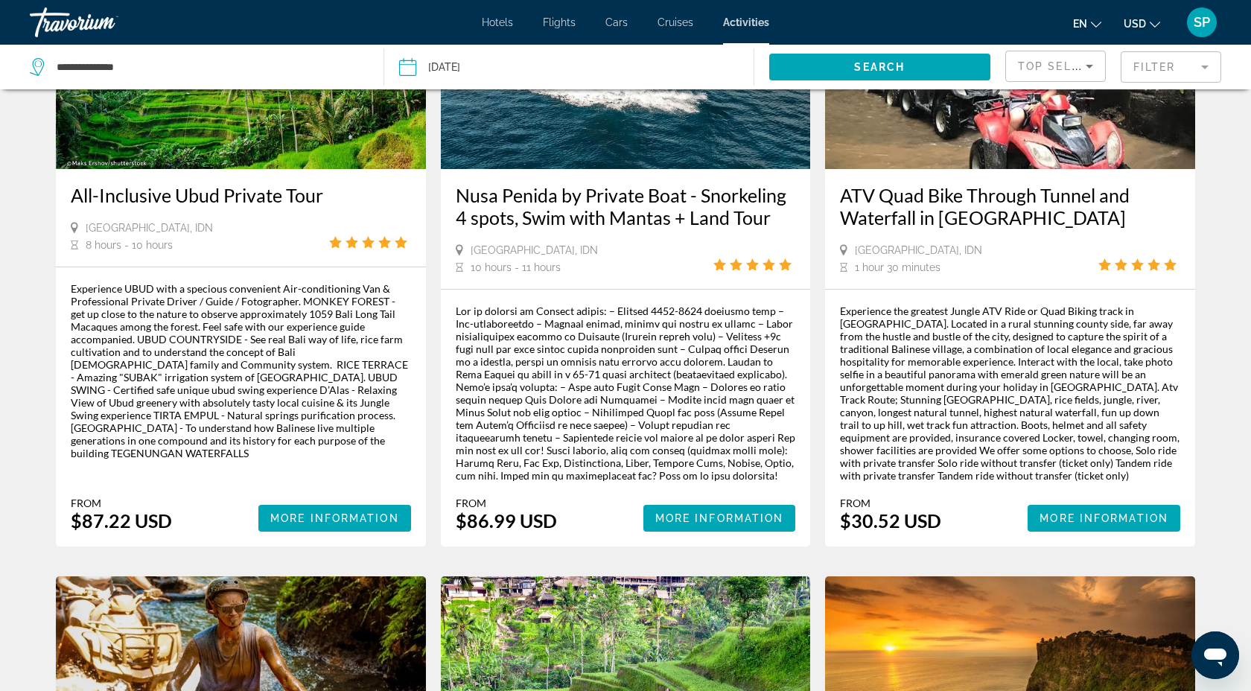
click at [1154, 63] on mat-form-field "Filter" at bounding box center [1171, 66] width 101 height 31
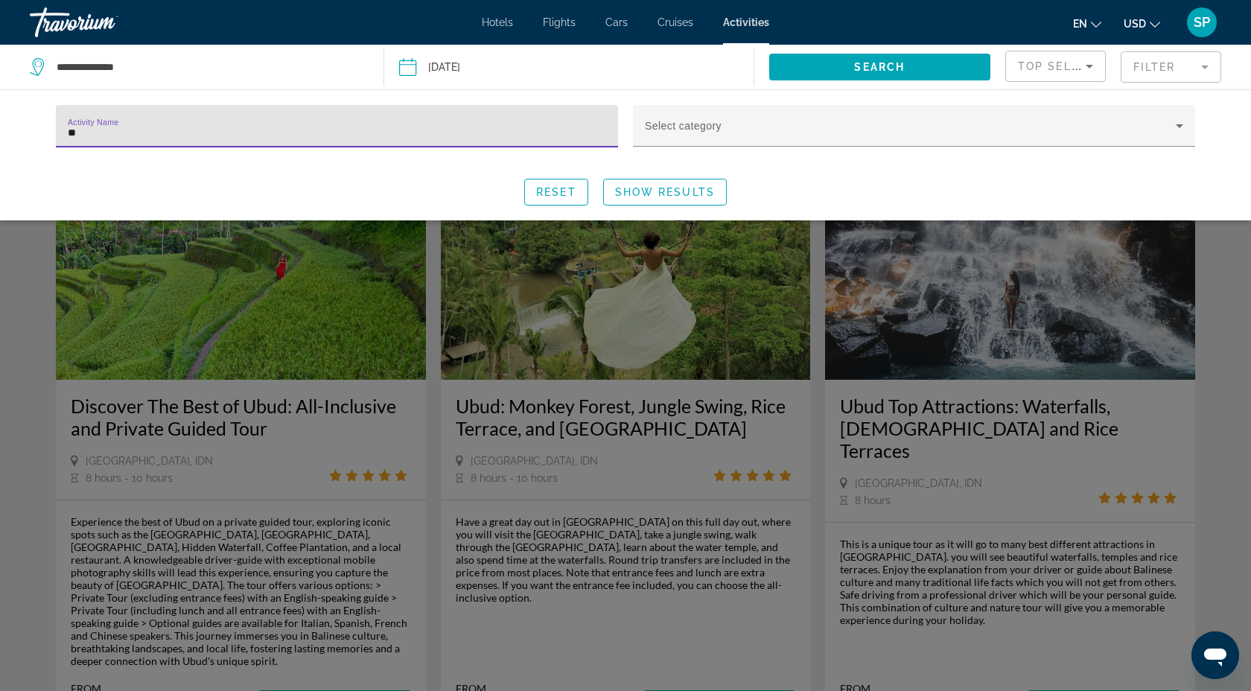
type input "*"
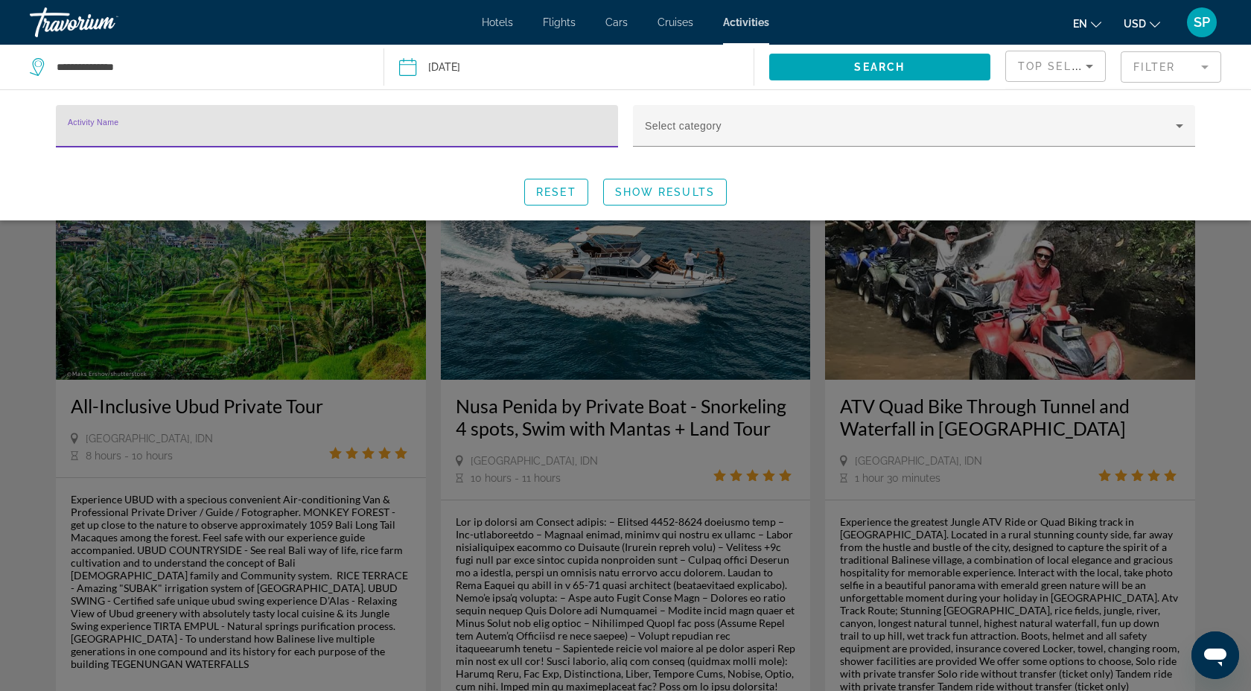
click at [565, 354] on div "Search widget" at bounding box center [625, 453] width 1251 height 475
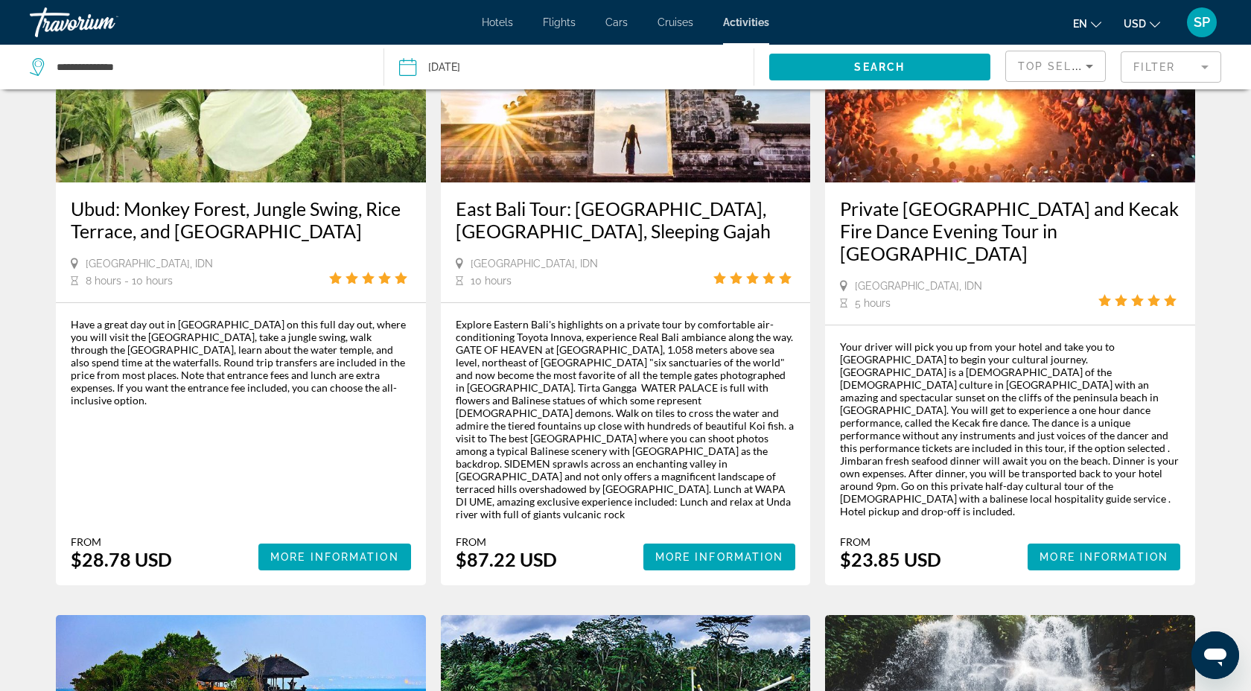
scroll to position [1513, 0]
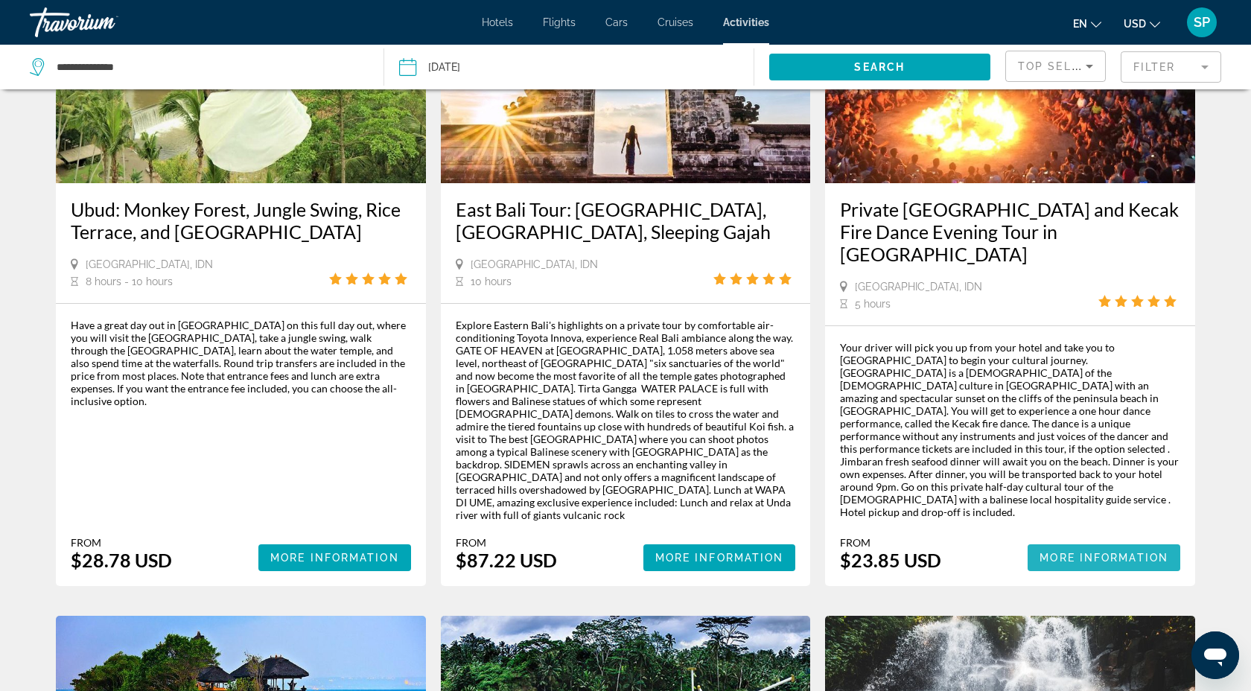
click at [1093, 552] on span "More Information" at bounding box center [1104, 558] width 129 height 12
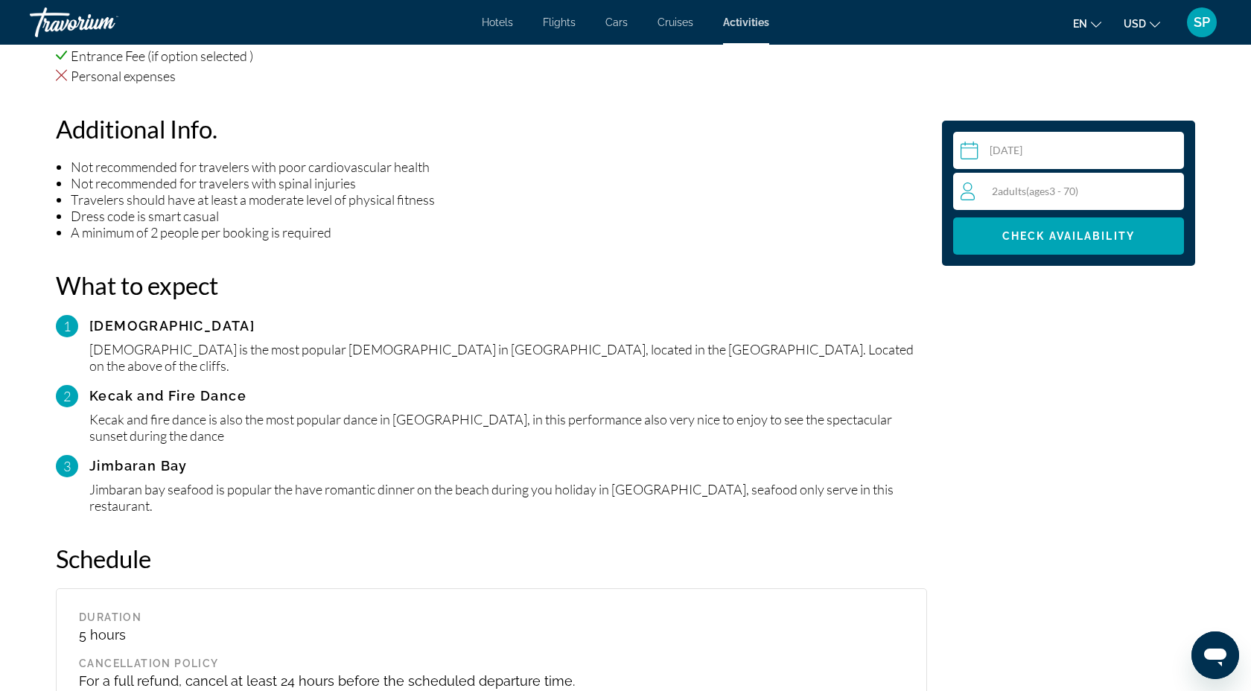
scroll to position [1273, 0]
click at [1079, 201] on div "2 Adult Adults ( ages [DEMOGRAPHIC_DATA])" at bounding box center [1072, 191] width 223 height 37
click at [1178, 191] on div "2 Adult Adults ( ages [DEMOGRAPHIC_DATA]) min : 2, max : 15" at bounding box center [1072, 192] width 223 height 24
click at [1172, 189] on icon "Increment adults" at bounding box center [1169, 191] width 13 height 18
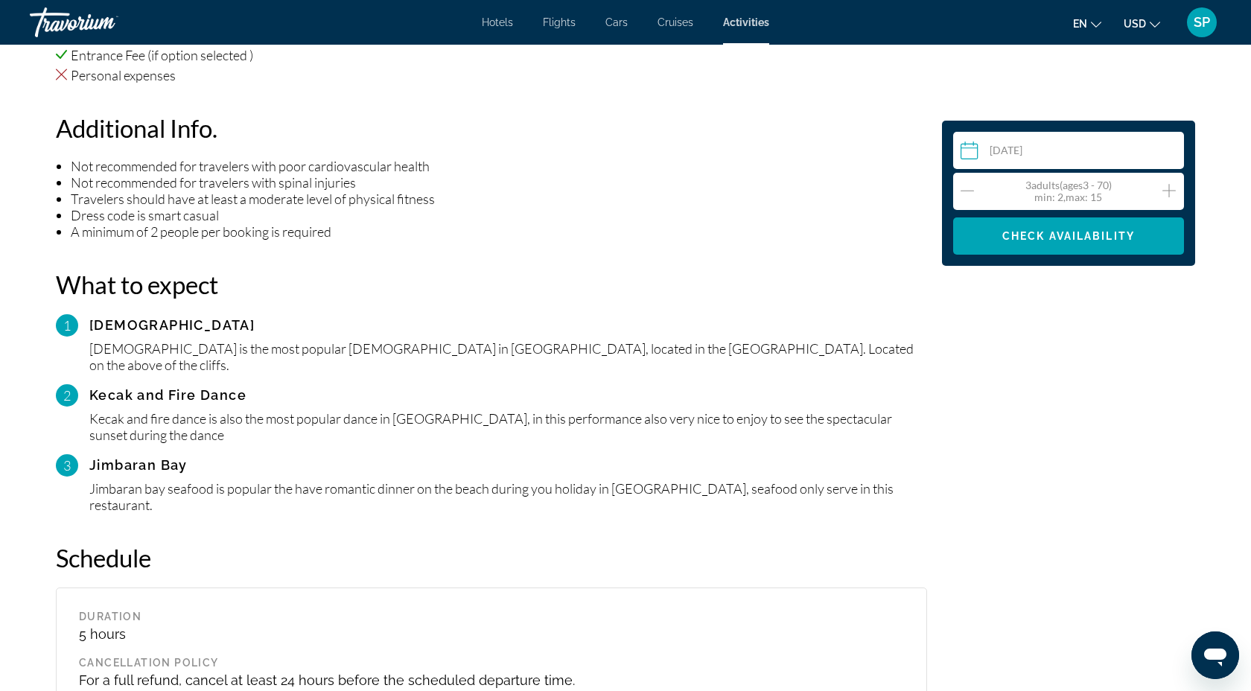
click at [1172, 189] on icon "Increment adults" at bounding box center [1169, 191] width 13 height 18
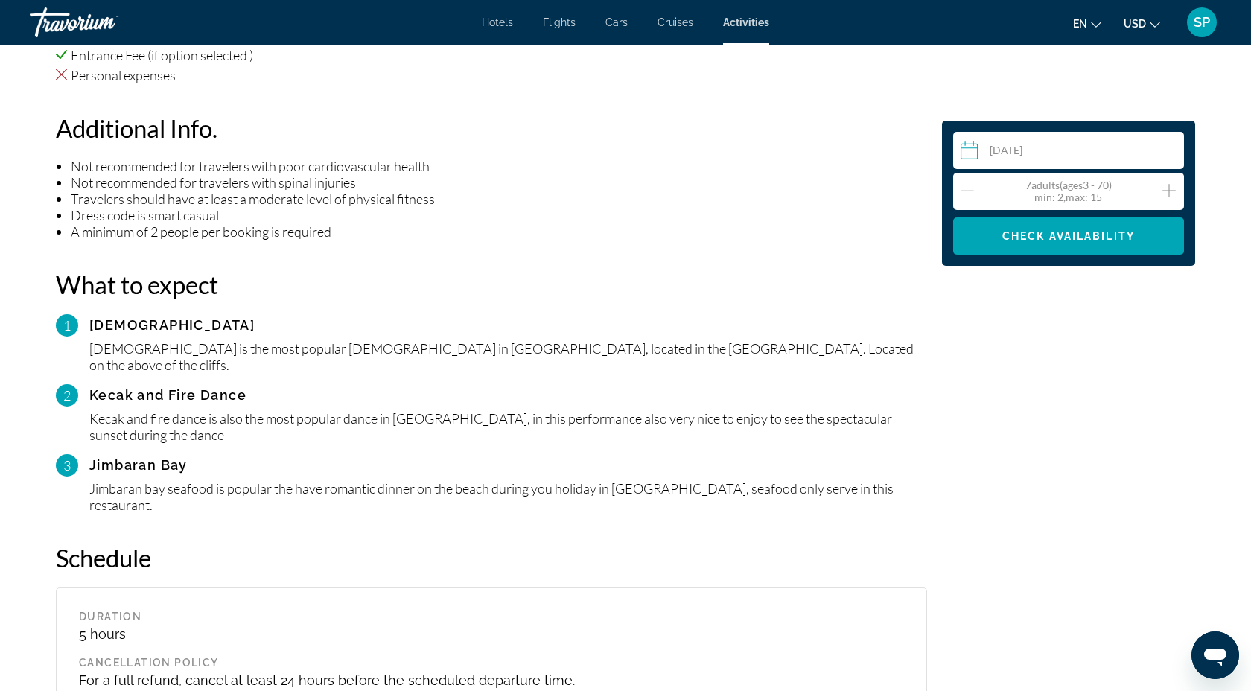
click at [1172, 189] on icon "Increment adults" at bounding box center [1169, 191] width 13 height 18
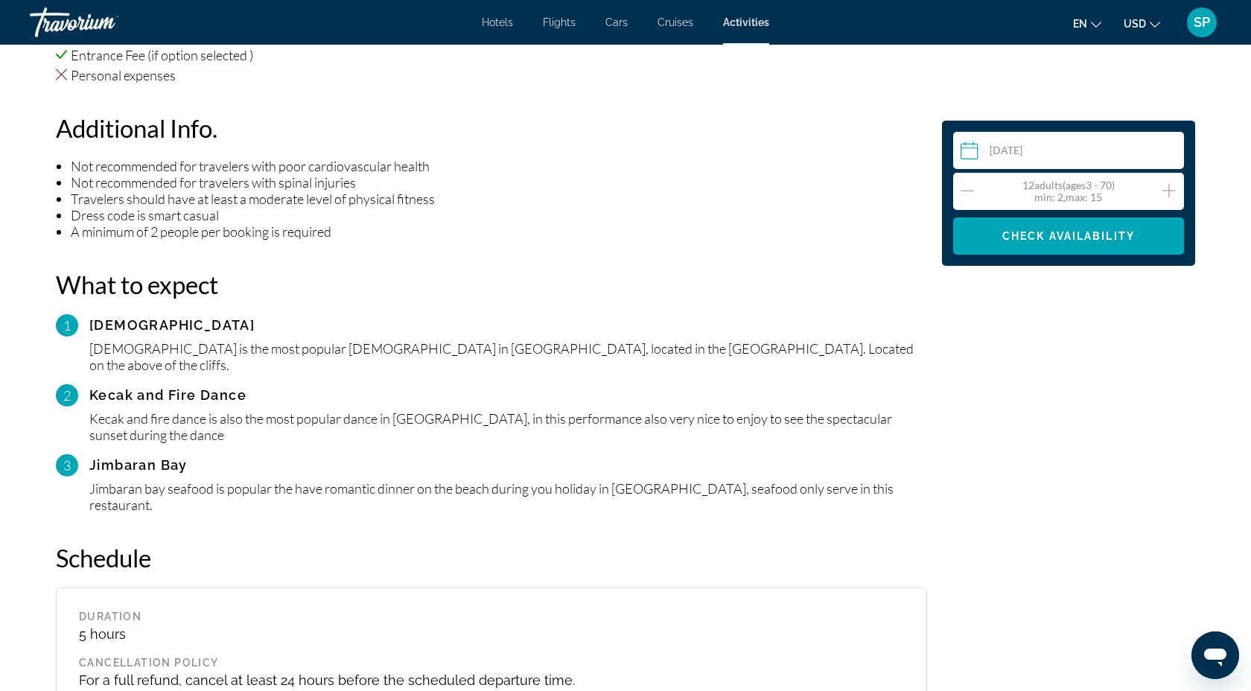
click at [1172, 189] on icon "Increment adults" at bounding box center [1169, 191] width 13 height 18
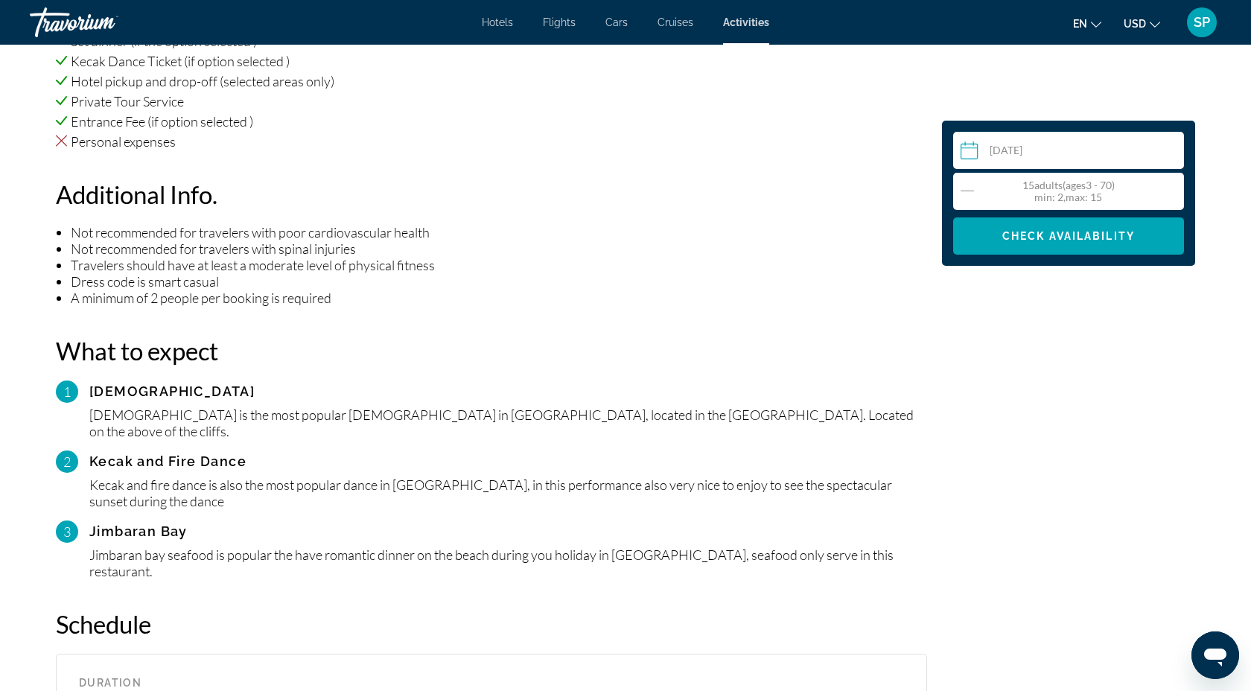
scroll to position [1208, 0]
click at [970, 188] on icon "Decrement adults" at bounding box center [967, 191] width 13 height 18
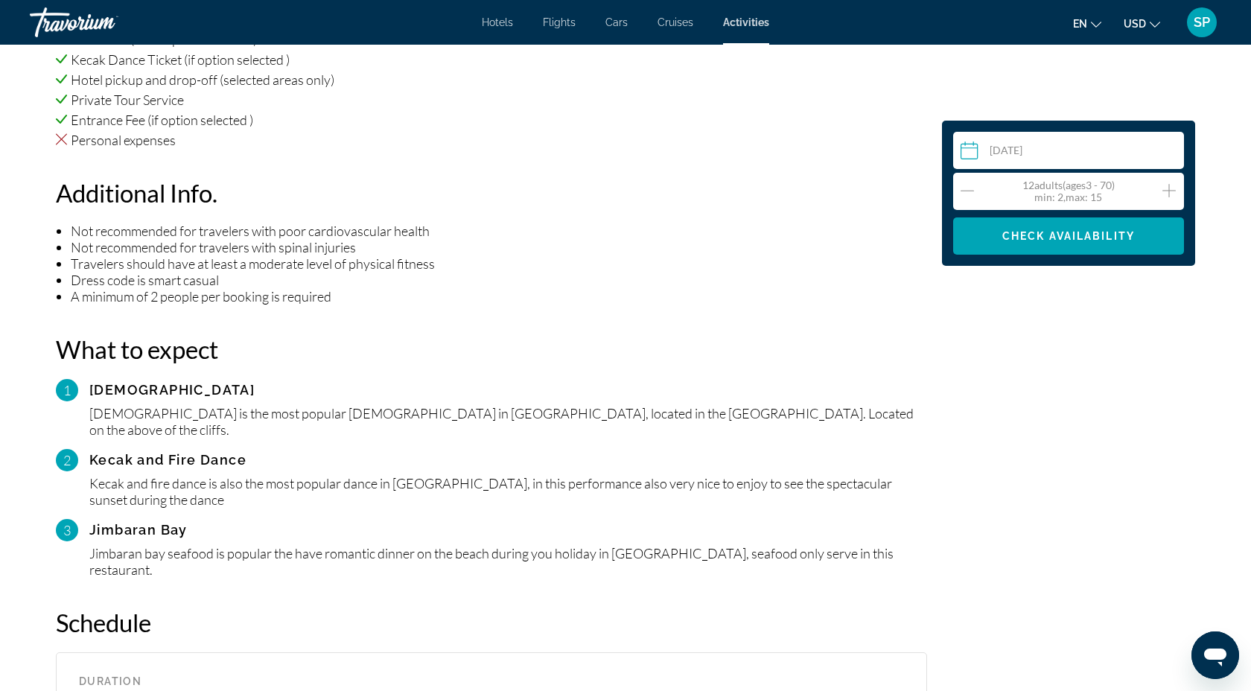
click at [970, 188] on icon "Decrement adults" at bounding box center [967, 191] width 13 height 18
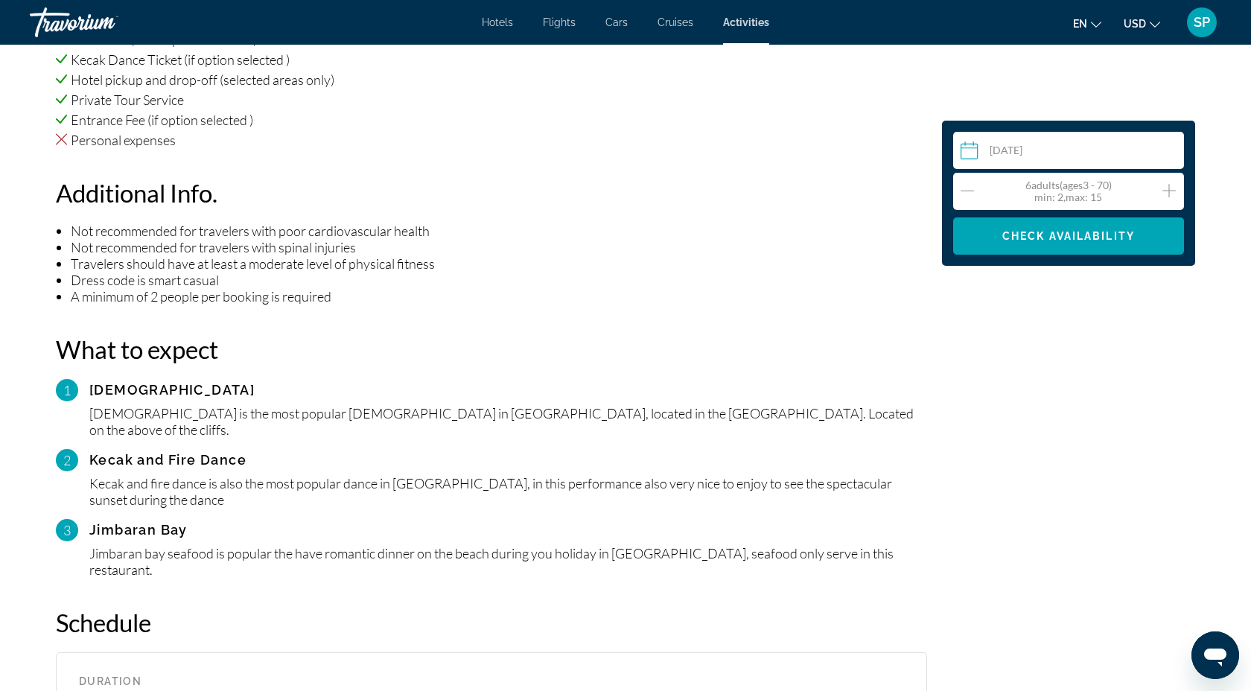
click at [1168, 186] on icon "Increment adults" at bounding box center [1169, 191] width 13 height 18
click at [1070, 230] on span "Check Availability" at bounding box center [1069, 236] width 133 height 12
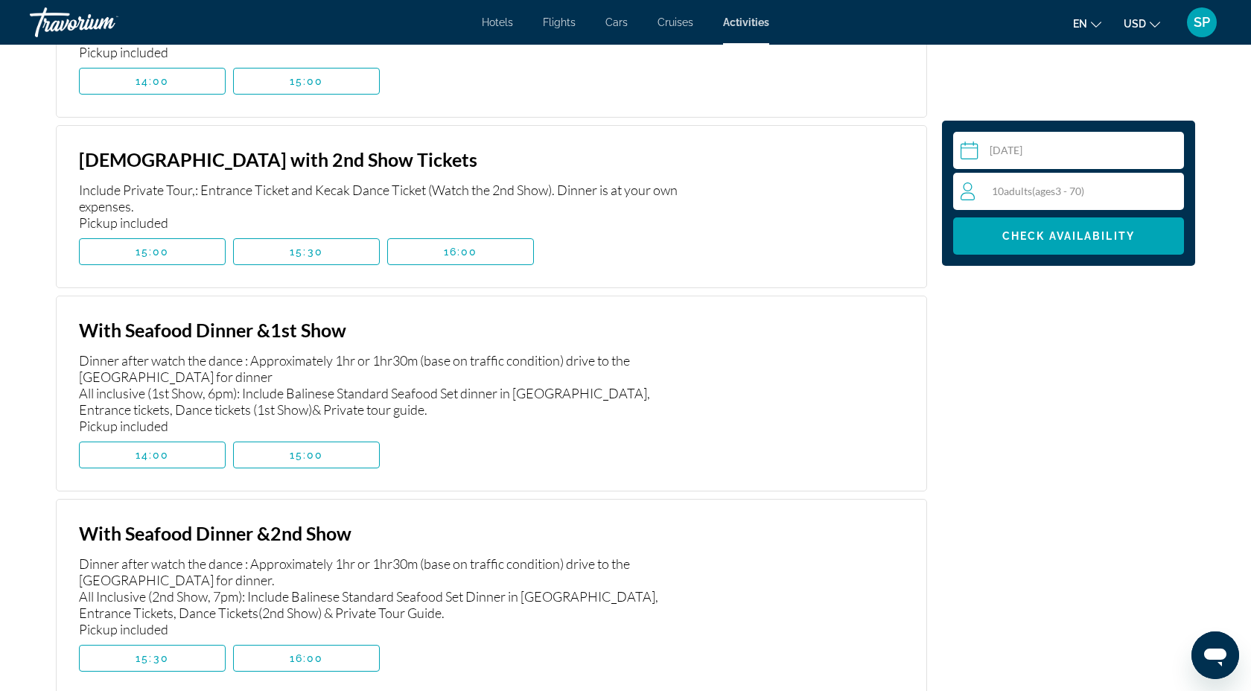
scroll to position [2569, 0]
click at [174, 436] on span "Main content" at bounding box center [152, 454] width 145 height 36
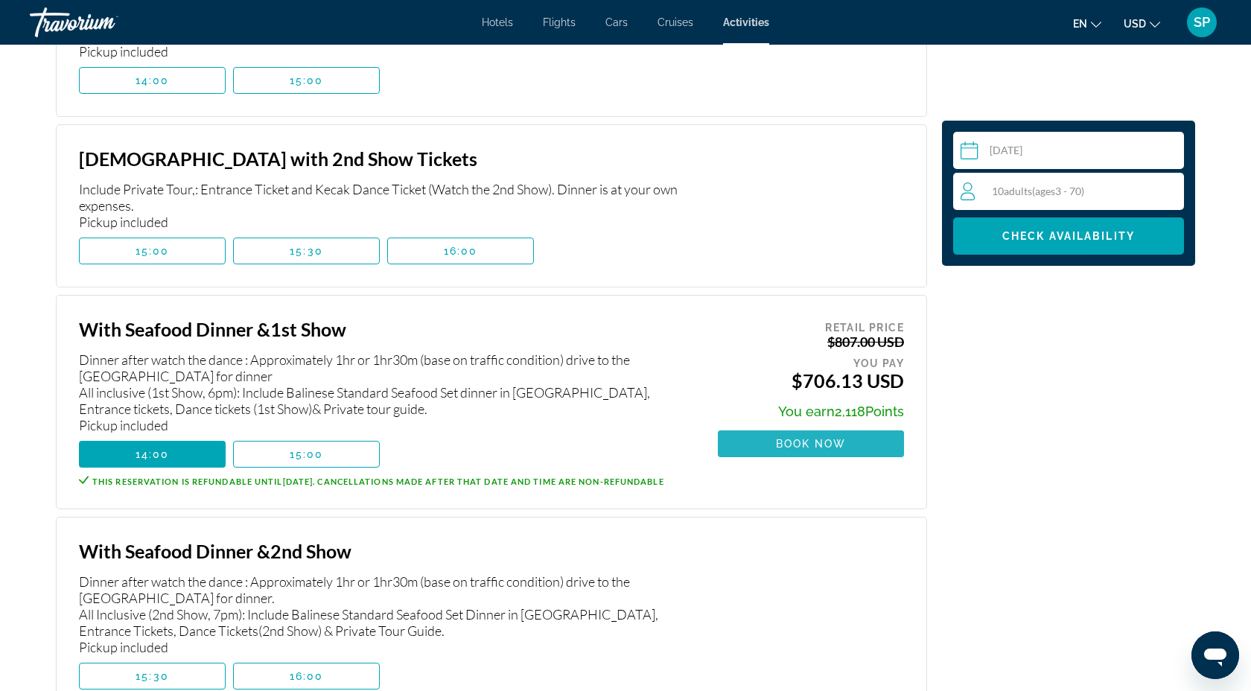
click at [827, 438] on span "Book now" at bounding box center [811, 444] width 71 height 12
